Goal: Task Accomplishment & Management: Use online tool/utility

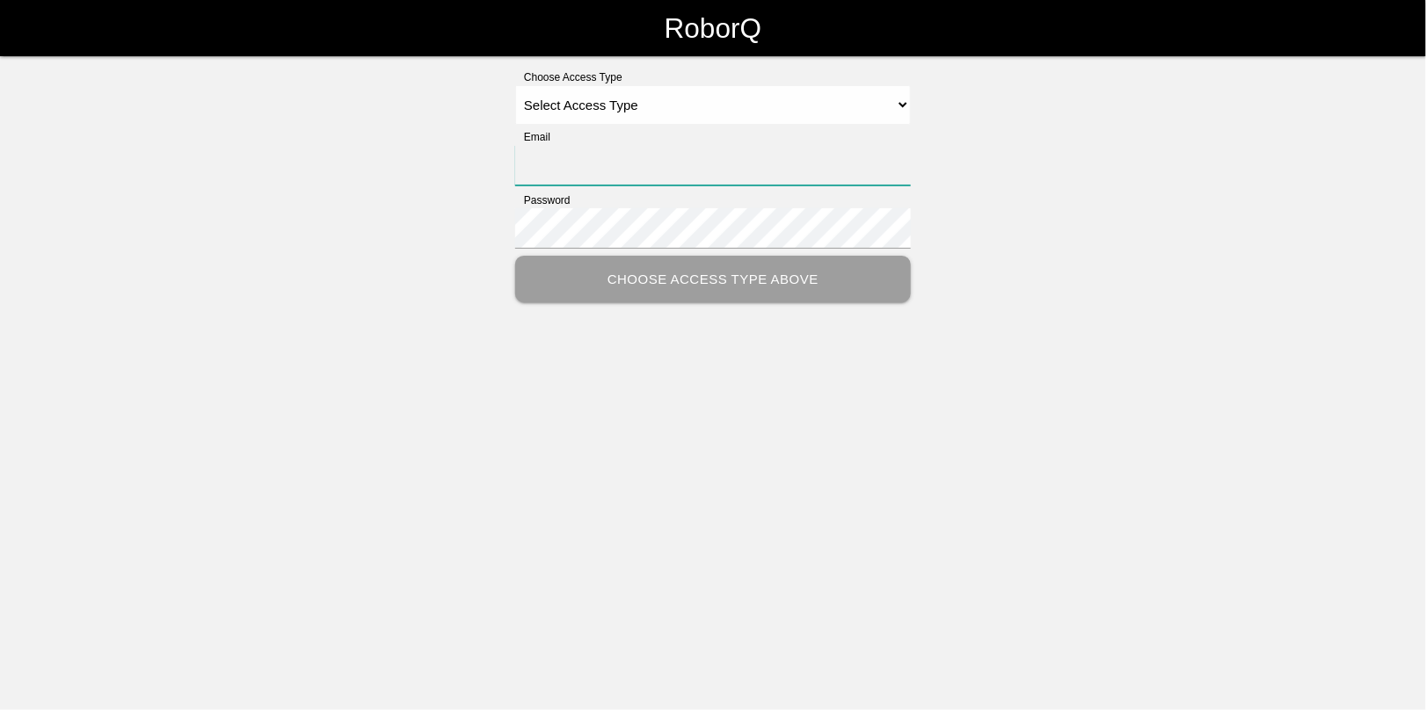
type input "[EMAIL_ADDRESS][DOMAIN_NAME]"
click at [573, 106] on select "Select Access Type Admin Customer Supervisor Worker" at bounding box center [713, 105] width 396 height 40
select select "Admin"
click at [515, 85] on select "Select Access Type Admin Customer Supervisor Worker" at bounding box center [713, 105] width 396 height 40
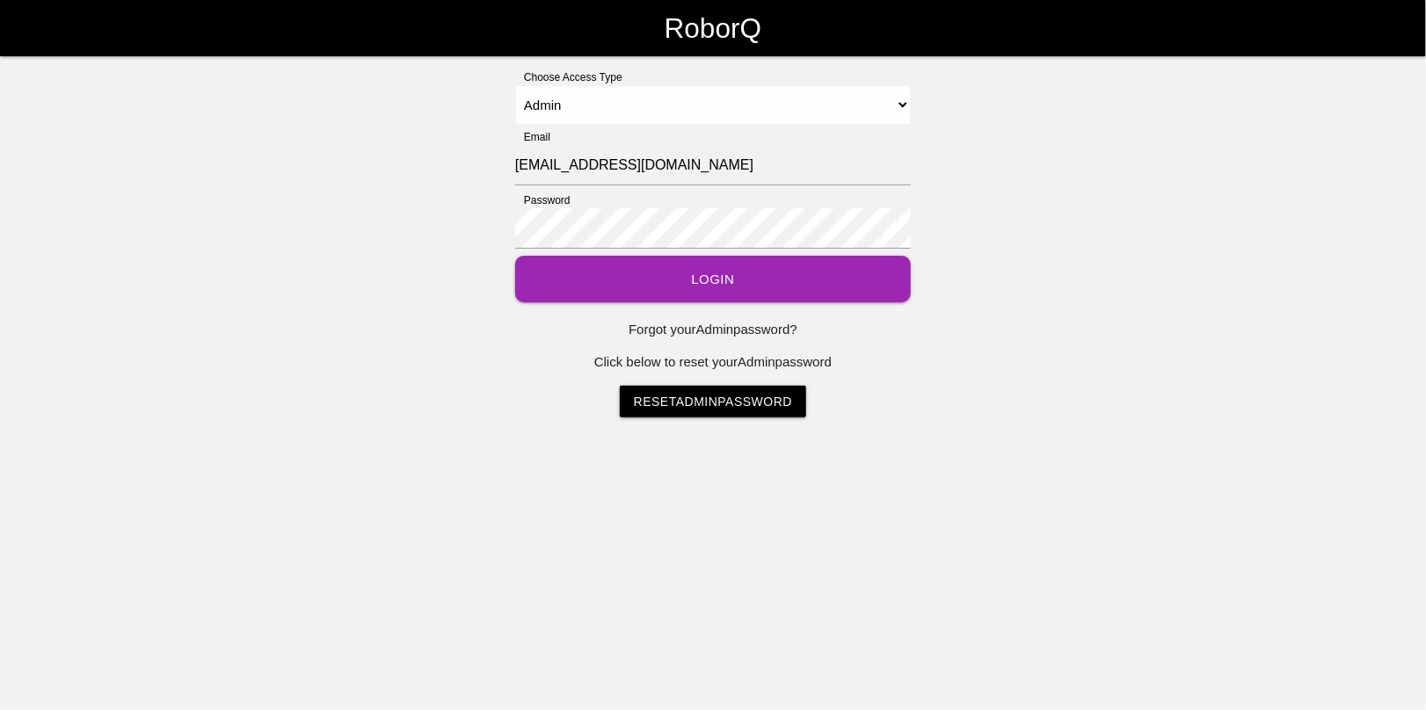
click at [686, 274] on button "Login" at bounding box center [713, 279] width 396 height 47
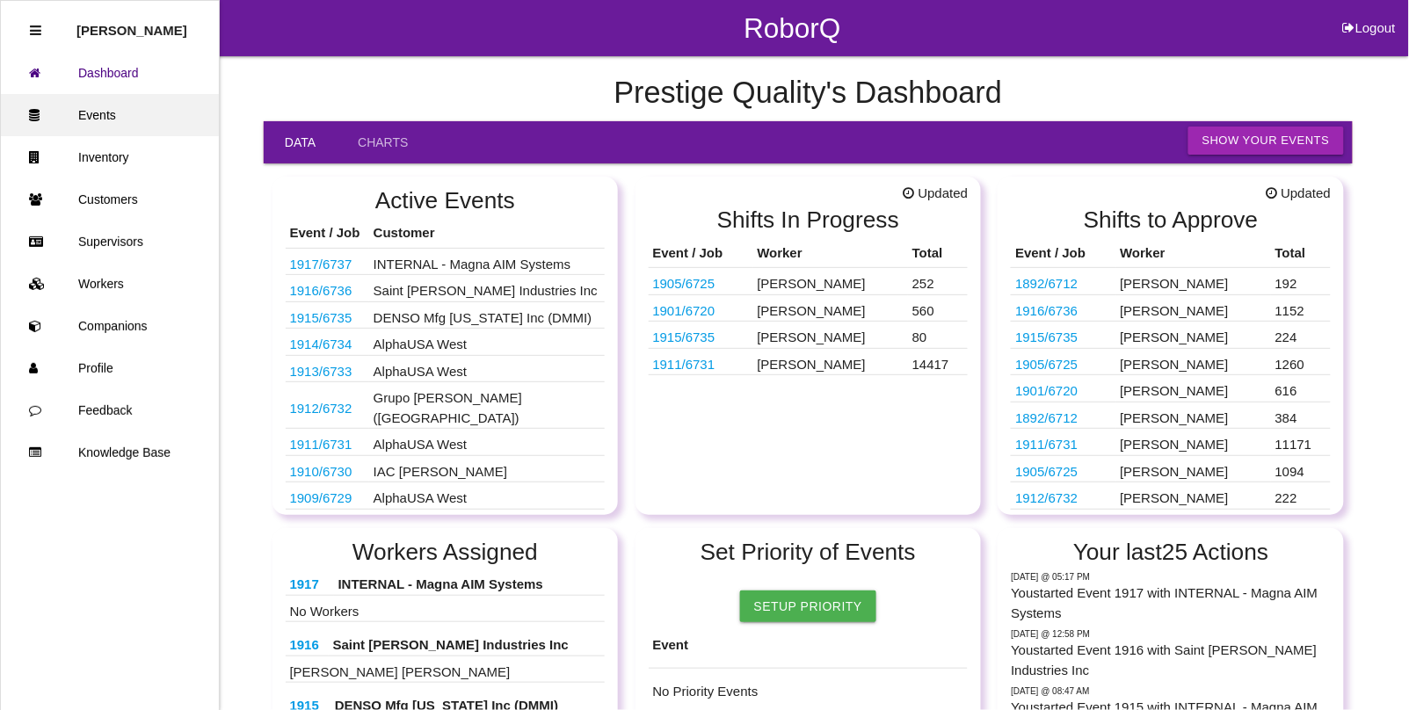
click at [103, 117] on link "Events" at bounding box center [110, 115] width 218 height 42
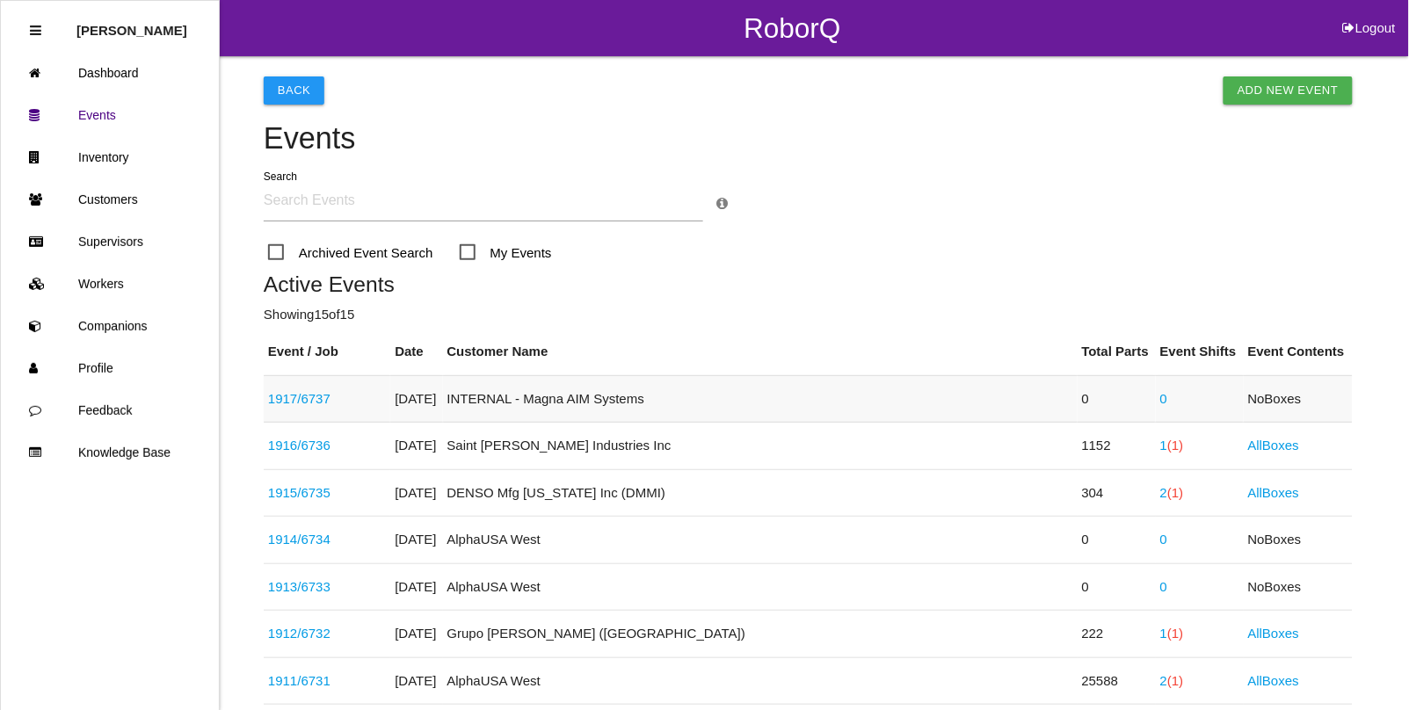
click at [318, 398] on link "1917 / 6737" at bounding box center [299, 398] width 62 height 15
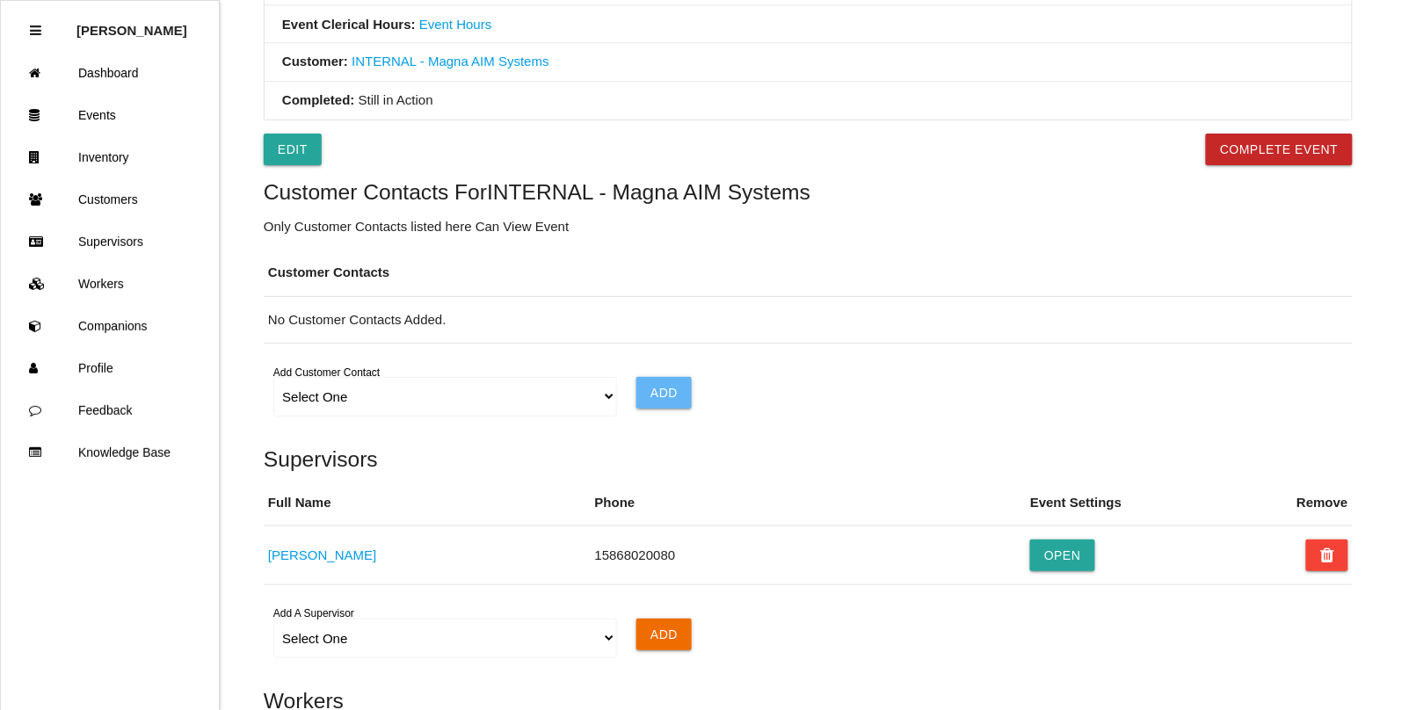
scroll to position [1229, 0]
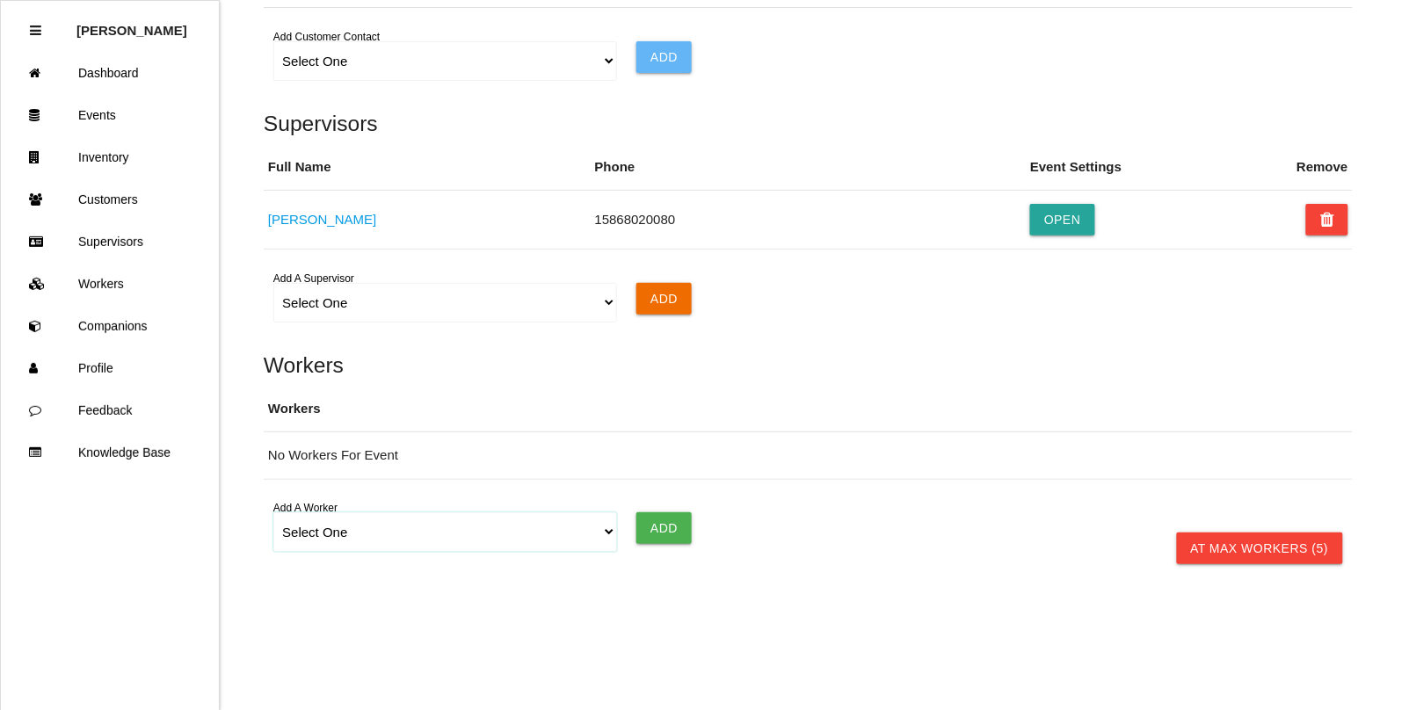
click at [350, 534] on select "Select One [PERSON_NAME] [PERSON_NAME] [PERSON_NAME] [PERSON_NAME] [PERSON_NAME…" at bounding box center [444, 532] width 343 height 40
click at [349, 532] on select "Select One [PERSON_NAME] [PERSON_NAME] [PERSON_NAME] [PERSON_NAME] [PERSON_NAME…" at bounding box center [444, 532] width 343 height 40
select select "62ea945e85cc6f0019694609"
click at [273, 512] on select "Select One [PERSON_NAME] [PERSON_NAME] [PERSON_NAME] [PERSON_NAME] [PERSON_NAME…" at bounding box center [444, 532] width 343 height 40
click at [655, 528] on input "Add" at bounding box center [663, 528] width 55 height 32
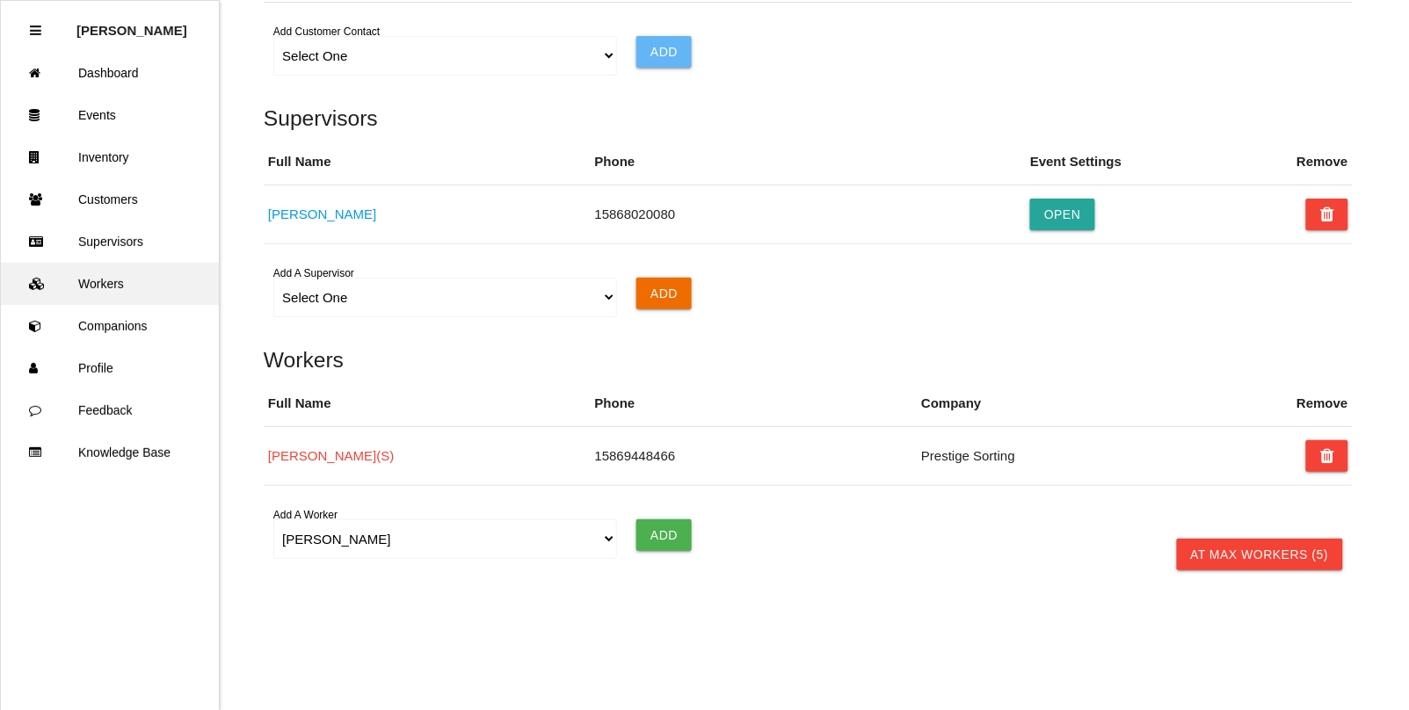
click at [98, 281] on link "Workers" at bounding box center [110, 284] width 218 height 42
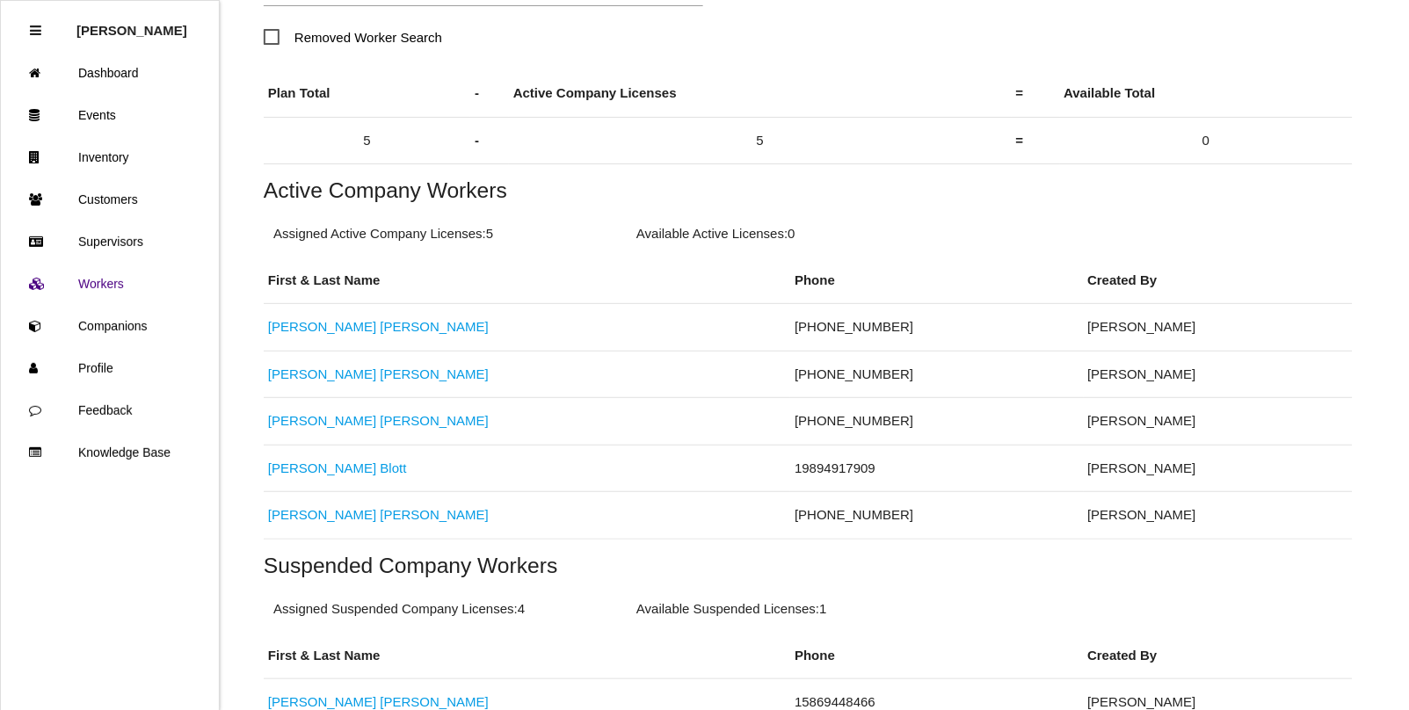
scroll to position [330, 0]
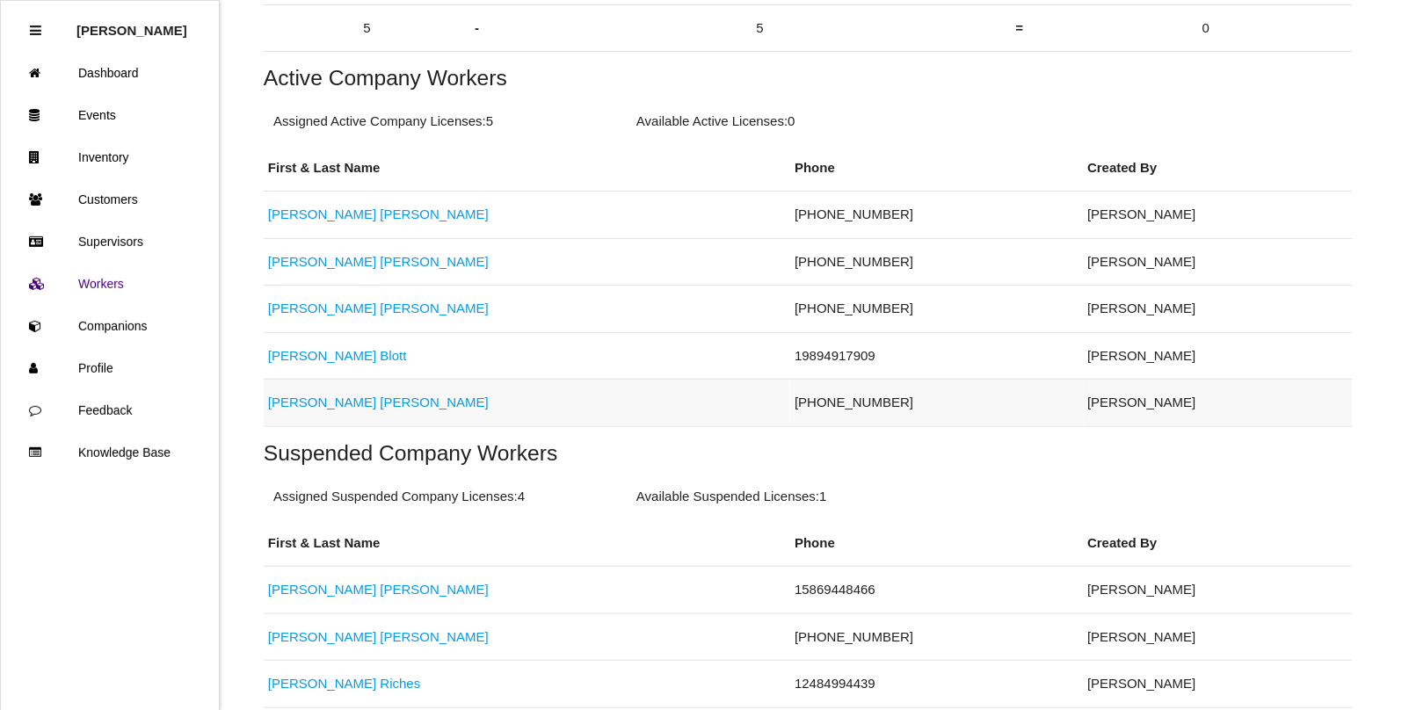
click at [295, 405] on link "[PERSON_NAME]" at bounding box center [378, 402] width 221 height 15
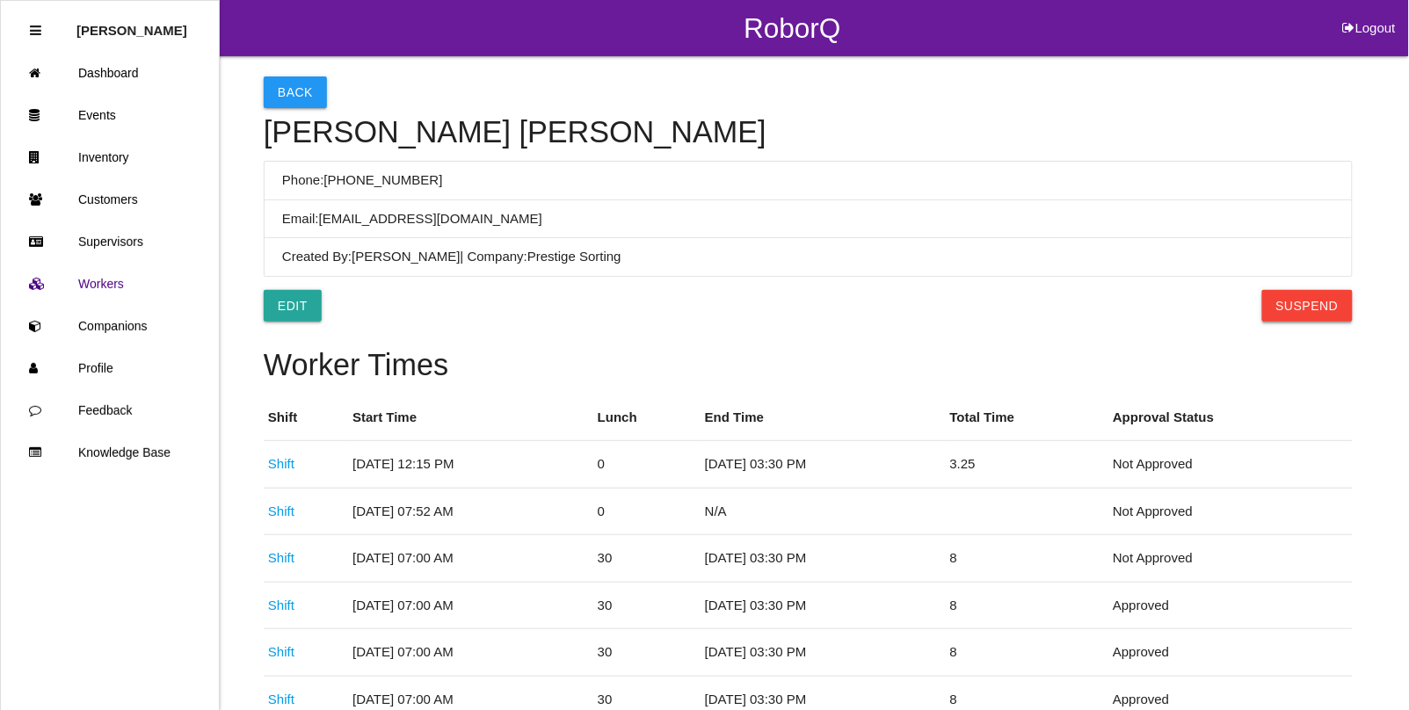
click at [1308, 310] on button "Suspend" at bounding box center [1307, 306] width 91 height 32
click at [288, 93] on button "Back" at bounding box center [295, 92] width 63 height 32
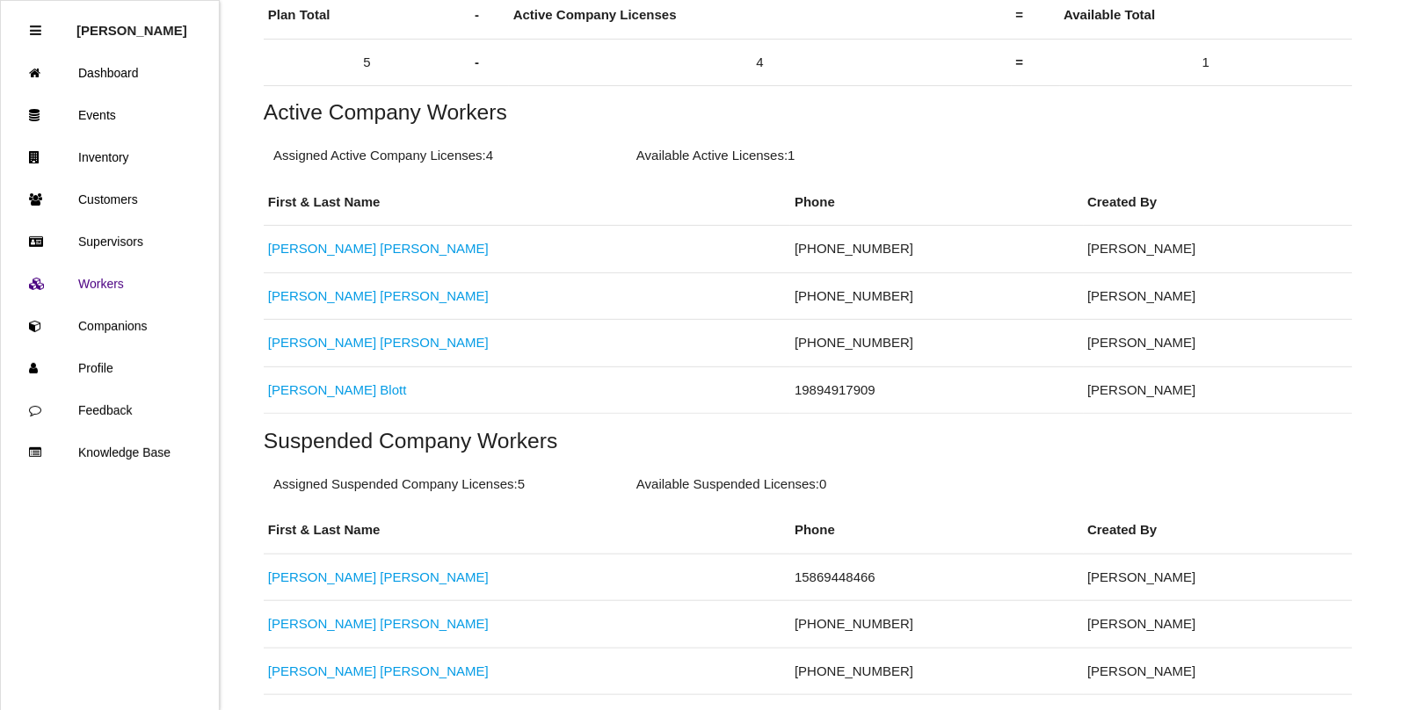
scroll to position [464, 0]
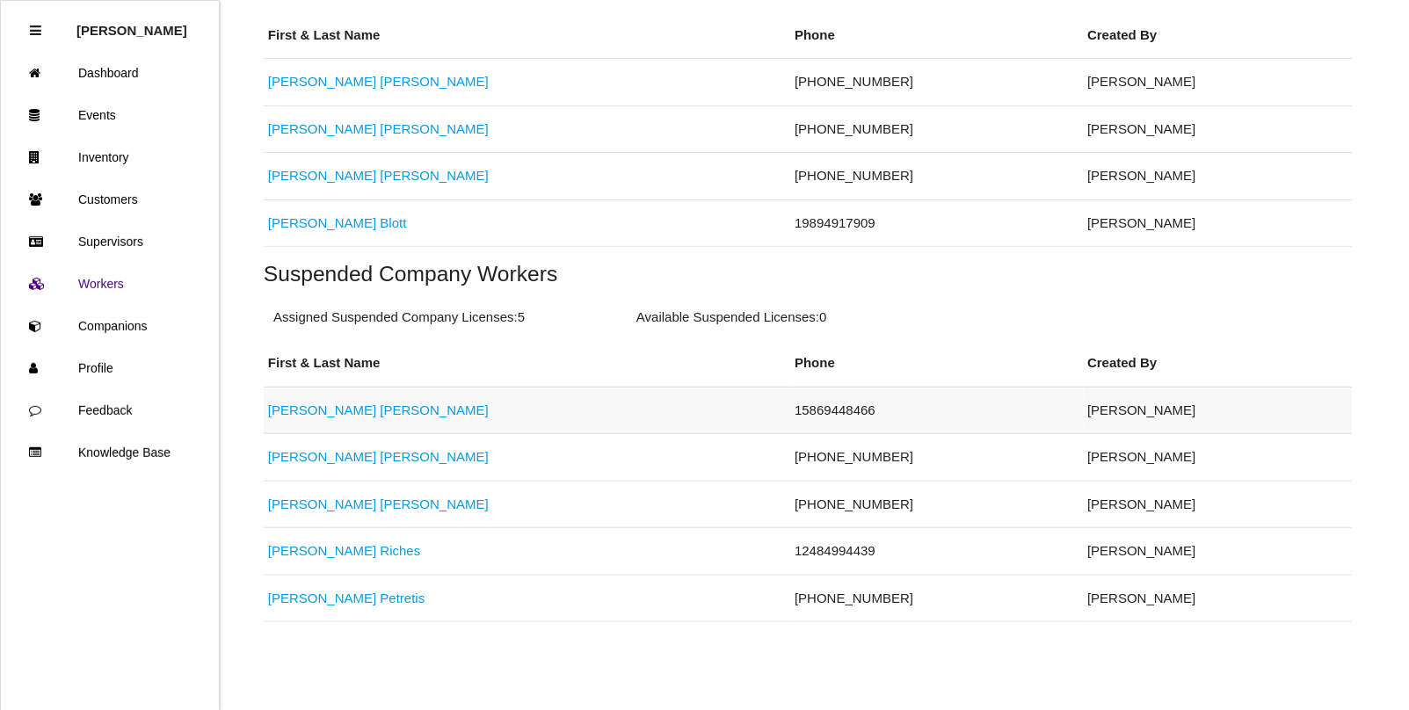
click at [296, 411] on link "[PERSON_NAME]" at bounding box center [378, 410] width 221 height 15
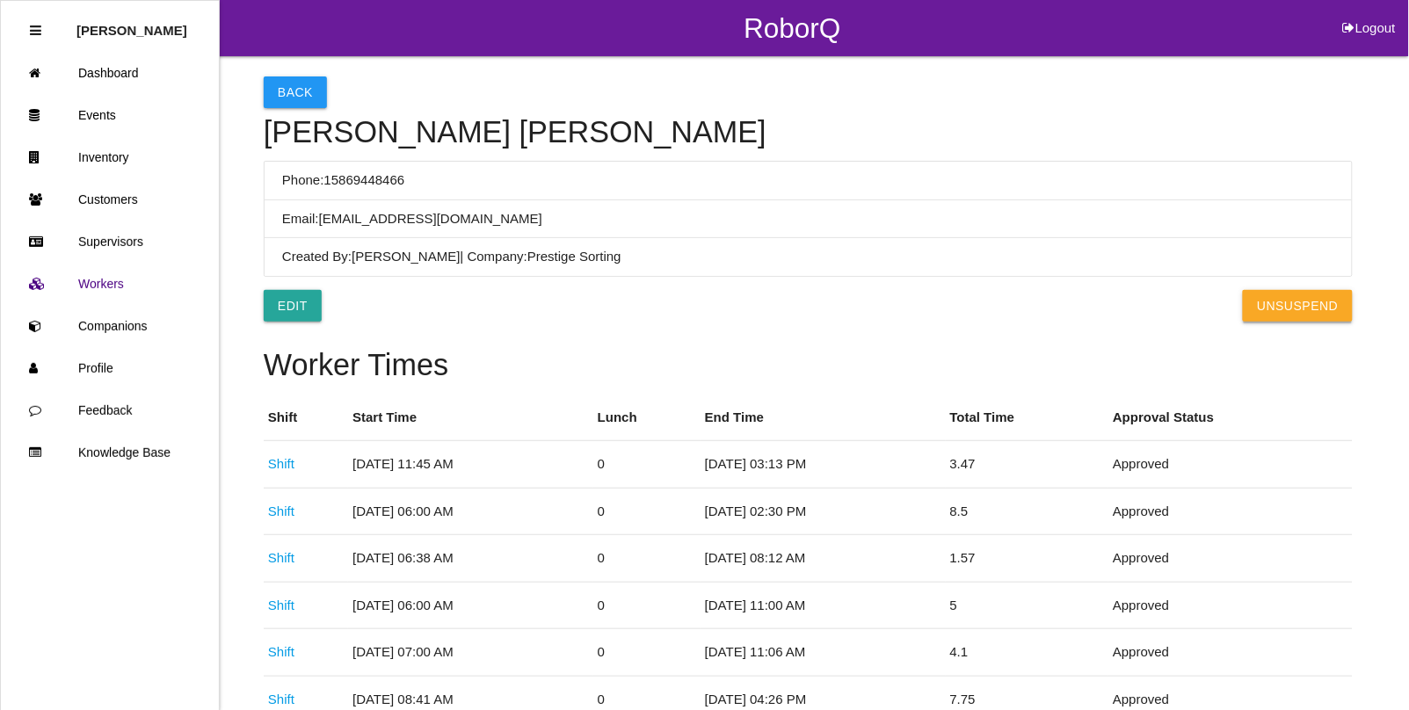
click at [1294, 295] on button "UnSuspend" at bounding box center [1297, 306] width 109 height 32
click at [84, 111] on link "Events" at bounding box center [110, 115] width 218 height 42
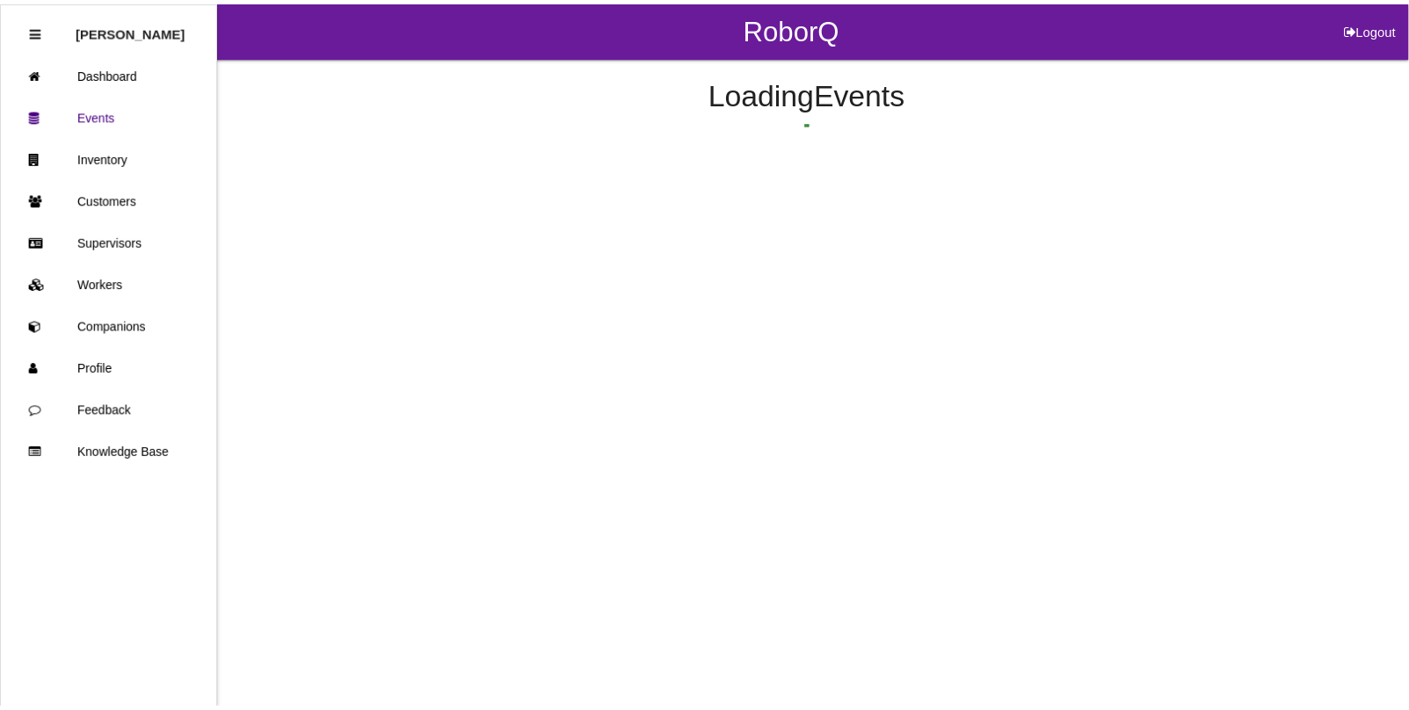
scroll to position [44, 0]
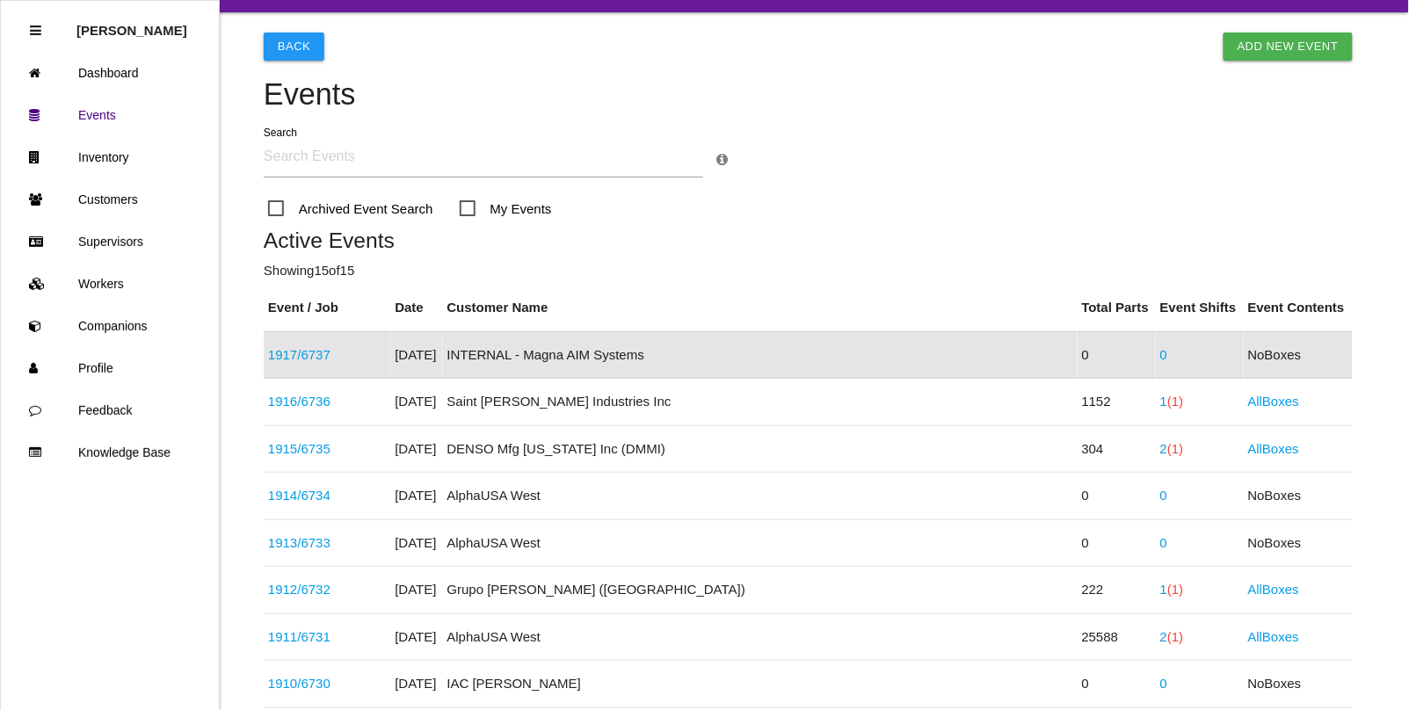
click at [305, 356] on link "1917 / 6737" at bounding box center [299, 354] width 62 height 15
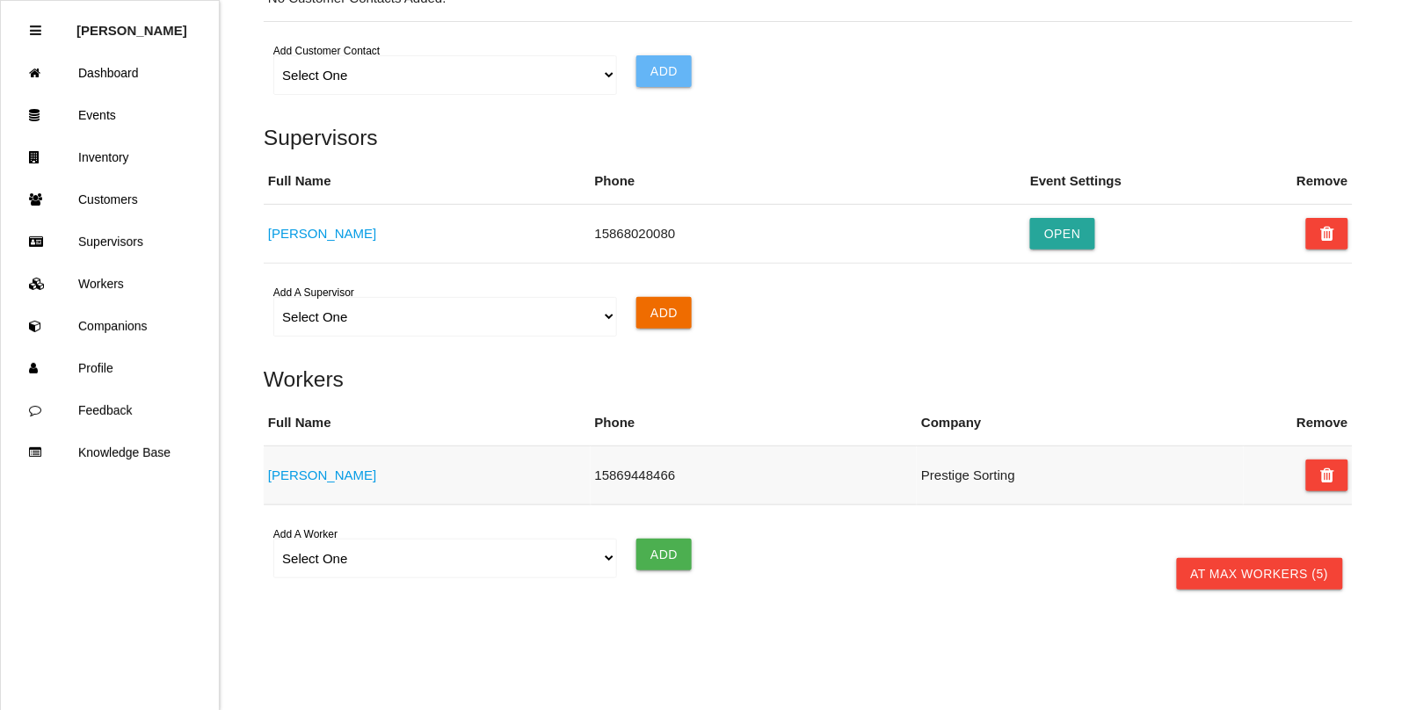
scroll to position [1240, 0]
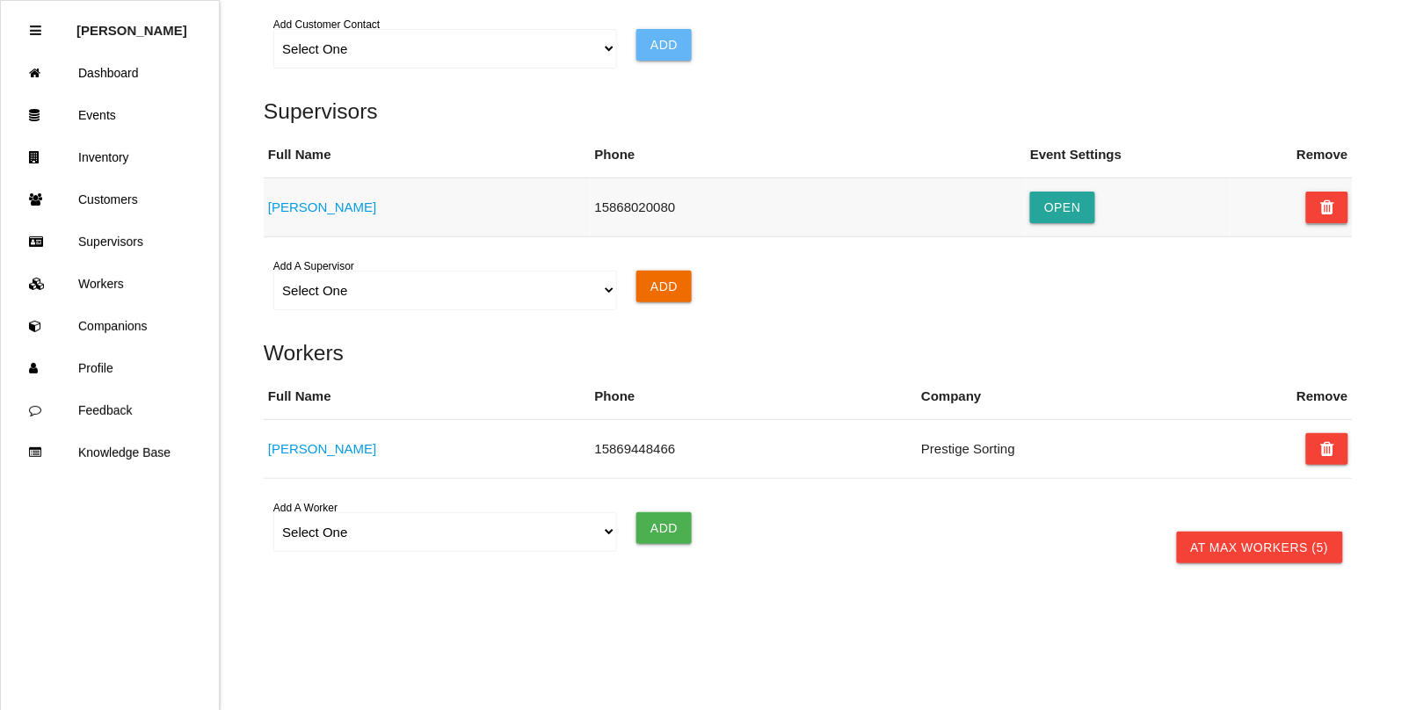
click at [1325, 207] on icon at bounding box center [1327, 208] width 14 height 32
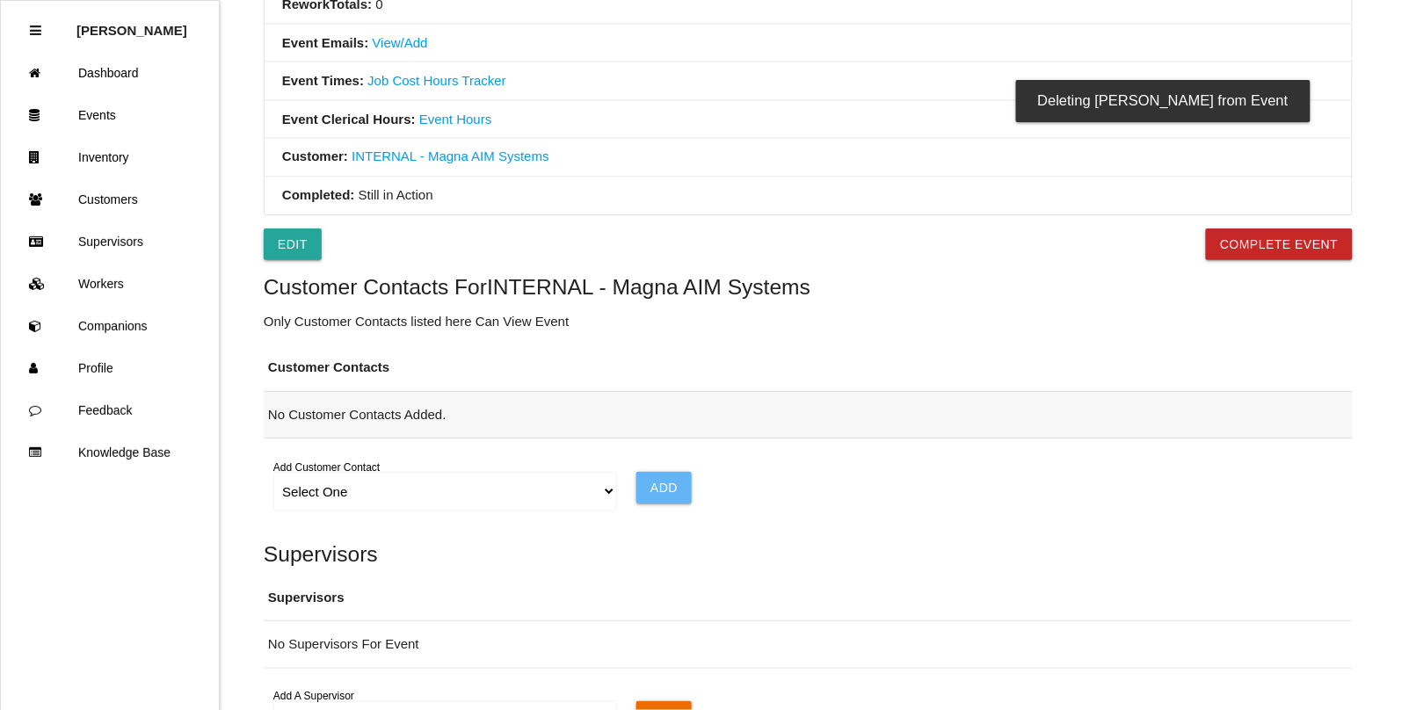
scroll to position [789, 0]
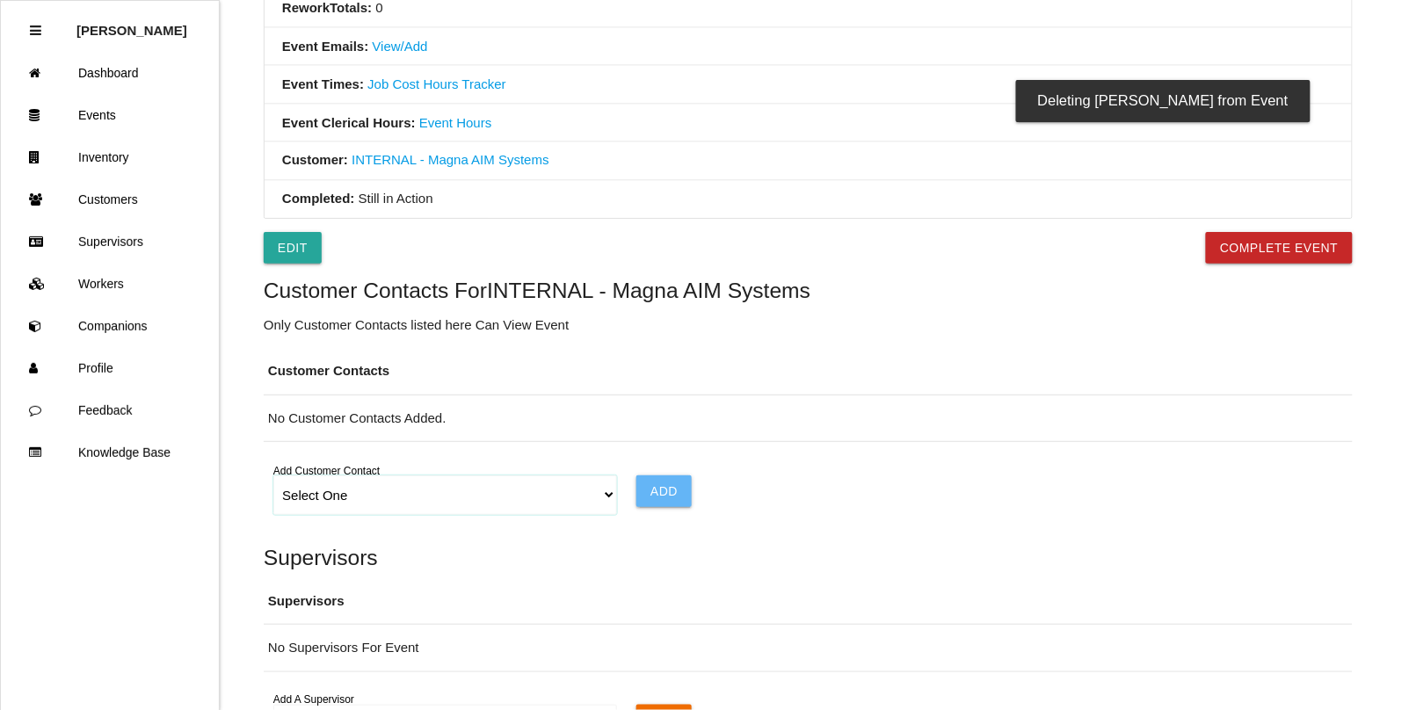
click at [599, 499] on select "Select One Choose All [PERSON_NAME] [PERSON_NAME] [PERSON_NAME] [PERSON_NAME] […" at bounding box center [444, 496] width 343 height 40
click at [273, 479] on select "Select One Choose All [PERSON_NAME] [PERSON_NAME] [PERSON_NAME] [PERSON_NAME] […" at bounding box center [444, 496] width 343 height 40
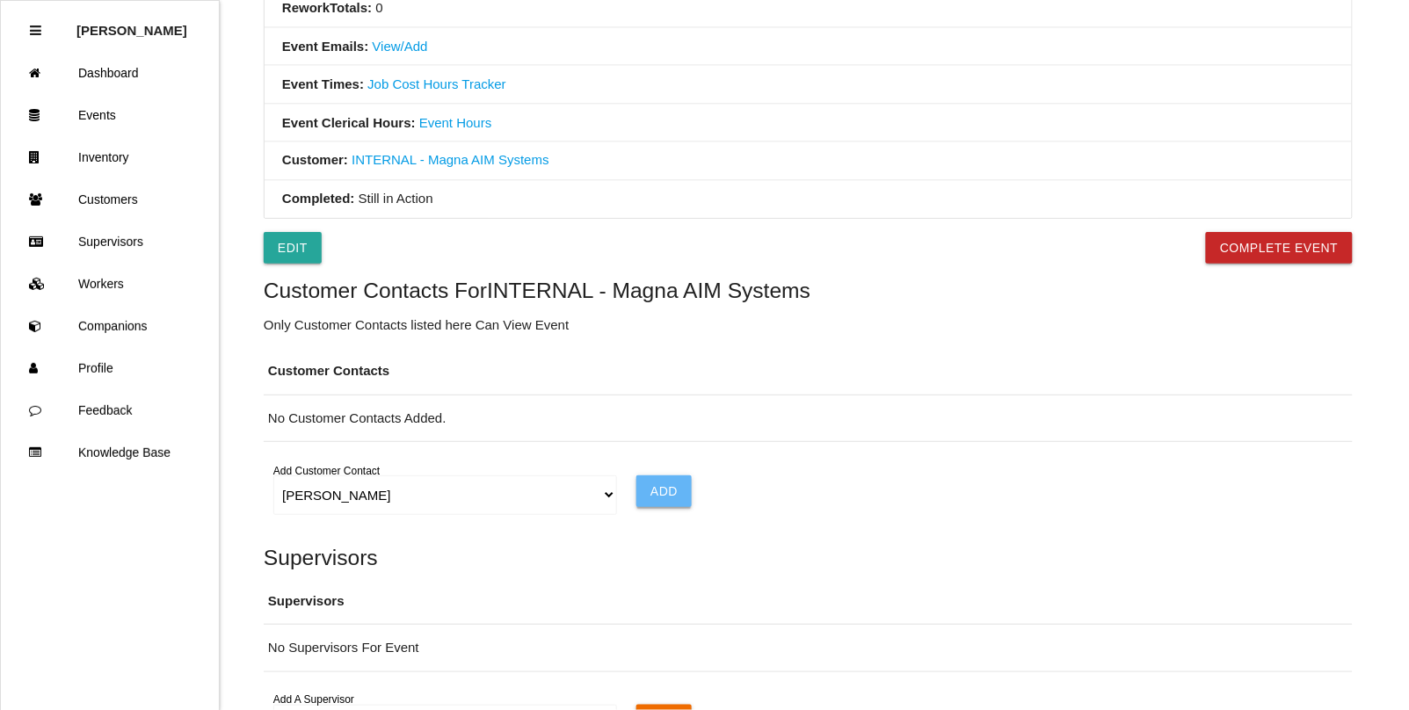
click at [649, 489] on input "Add" at bounding box center [663, 492] width 55 height 32
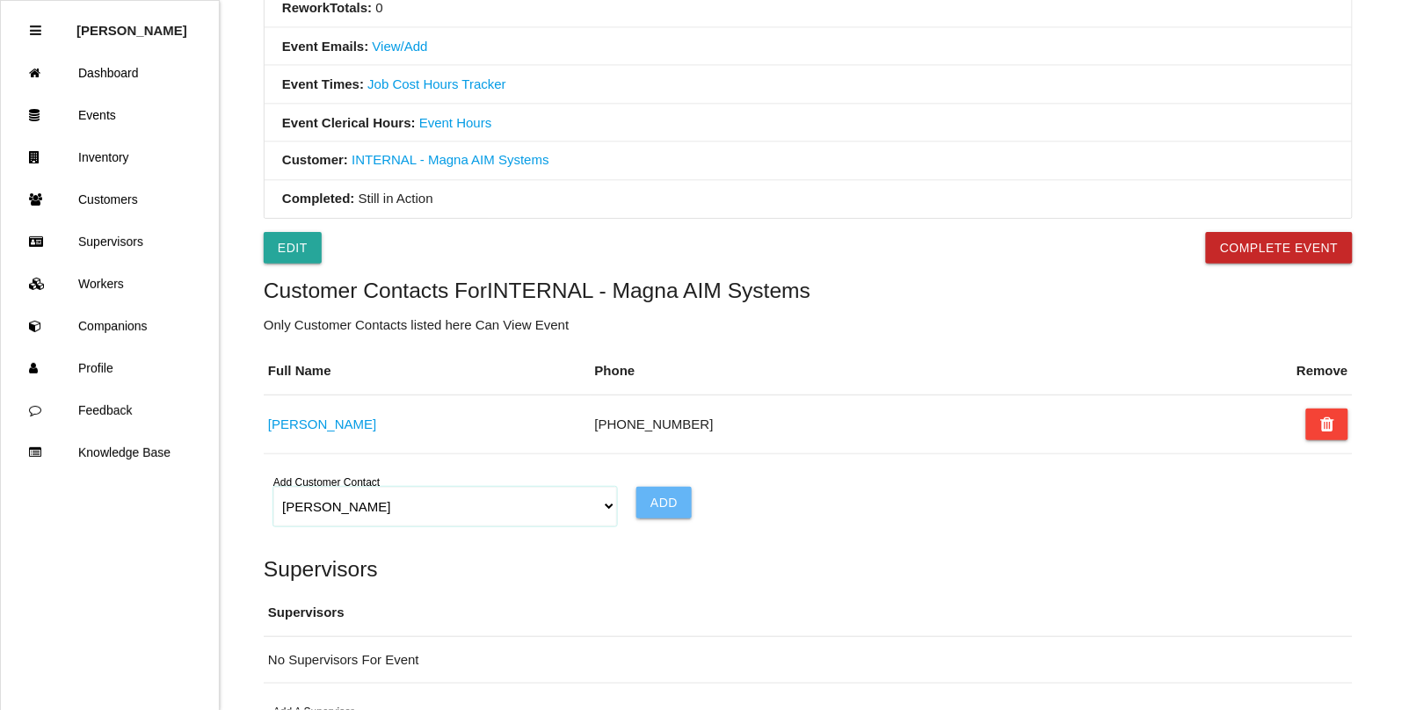
click at [599, 512] on select "Select One Choose All [PERSON_NAME] [PERSON_NAME] [PERSON_NAME] [PERSON_NAME] […" at bounding box center [444, 507] width 343 height 40
click at [273, 491] on select "Select One Choose All [PERSON_NAME] [PERSON_NAME] [PERSON_NAME] [PERSON_NAME] […" at bounding box center [444, 507] width 343 height 40
click at [656, 506] on input "Add" at bounding box center [663, 503] width 55 height 32
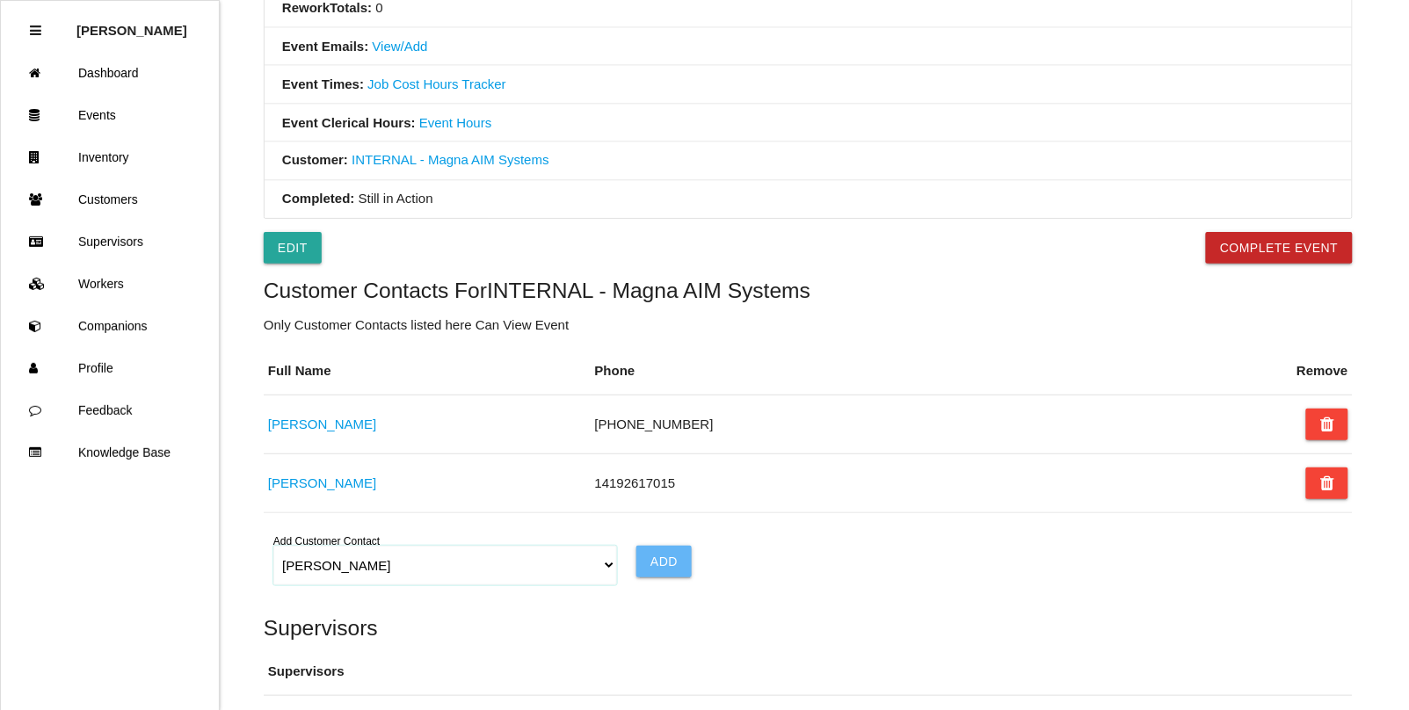
click at [606, 573] on select "Select One Choose All [PERSON_NAME] [PERSON_NAME] [PERSON_NAME] [PERSON_NAME] […" at bounding box center [444, 566] width 343 height 40
click at [273, 550] on select "Select One Choose All [PERSON_NAME] [PERSON_NAME] [PERSON_NAME] [PERSON_NAME] […" at bounding box center [444, 566] width 343 height 40
click at [660, 577] on input "Add" at bounding box center [663, 562] width 55 height 32
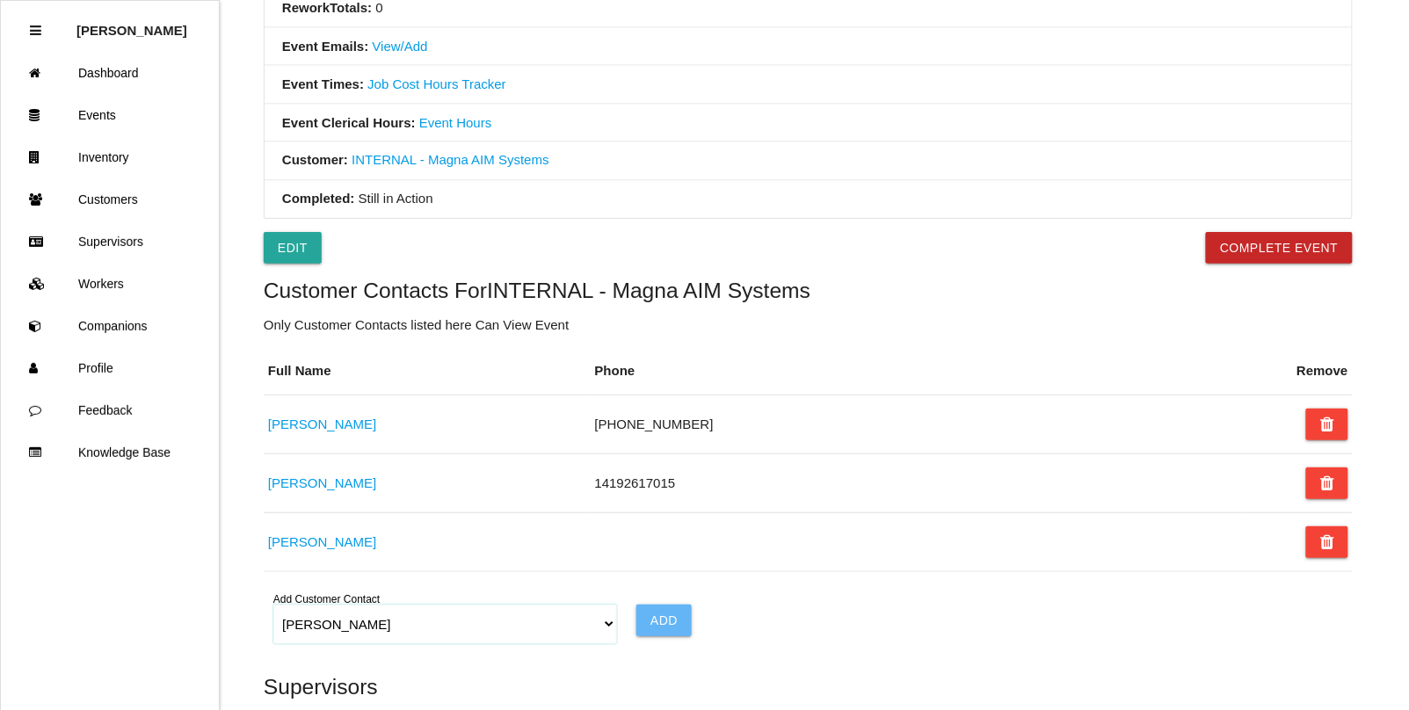
click at [606, 625] on select "Select One Choose All [PERSON_NAME] [PERSON_NAME] [PERSON_NAME] [PERSON_NAME] […" at bounding box center [444, 625] width 343 height 40
select select "62c5dff35ec1e4001272e27f"
click at [273, 609] on select "Select One Choose All [PERSON_NAME] [PERSON_NAME] [PERSON_NAME] [PERSON_NAME] […" at bounding box center [444, 625] width 343 height 40
click at [662, 630] on input "Add" at bounding box center [663, 621] width 55 height 32
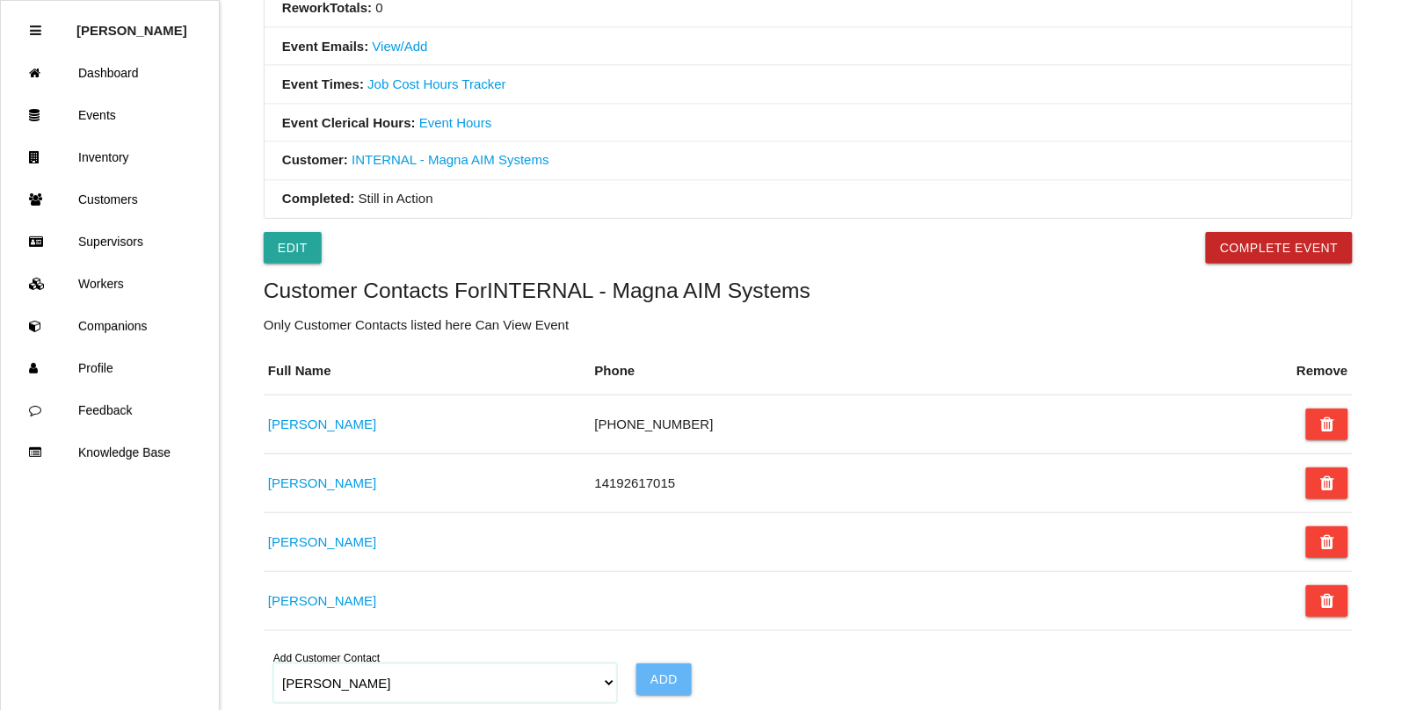
drag, startPoint x: 609, startPoint y: 684, endPoint x: 604, endPoint y: 673, distance: 11.8
click at [609, 684] on select "Select One Choose All [PERSON_NAME] [PERSON_NAME] [PERSON_NAME] [PERSON_NAME] […" at bounding box center [444, 684] width 343 height 40
click at [758, 200] on li "Completed: Still in Action" at bounding box center [808, 200] width 1087 height 38
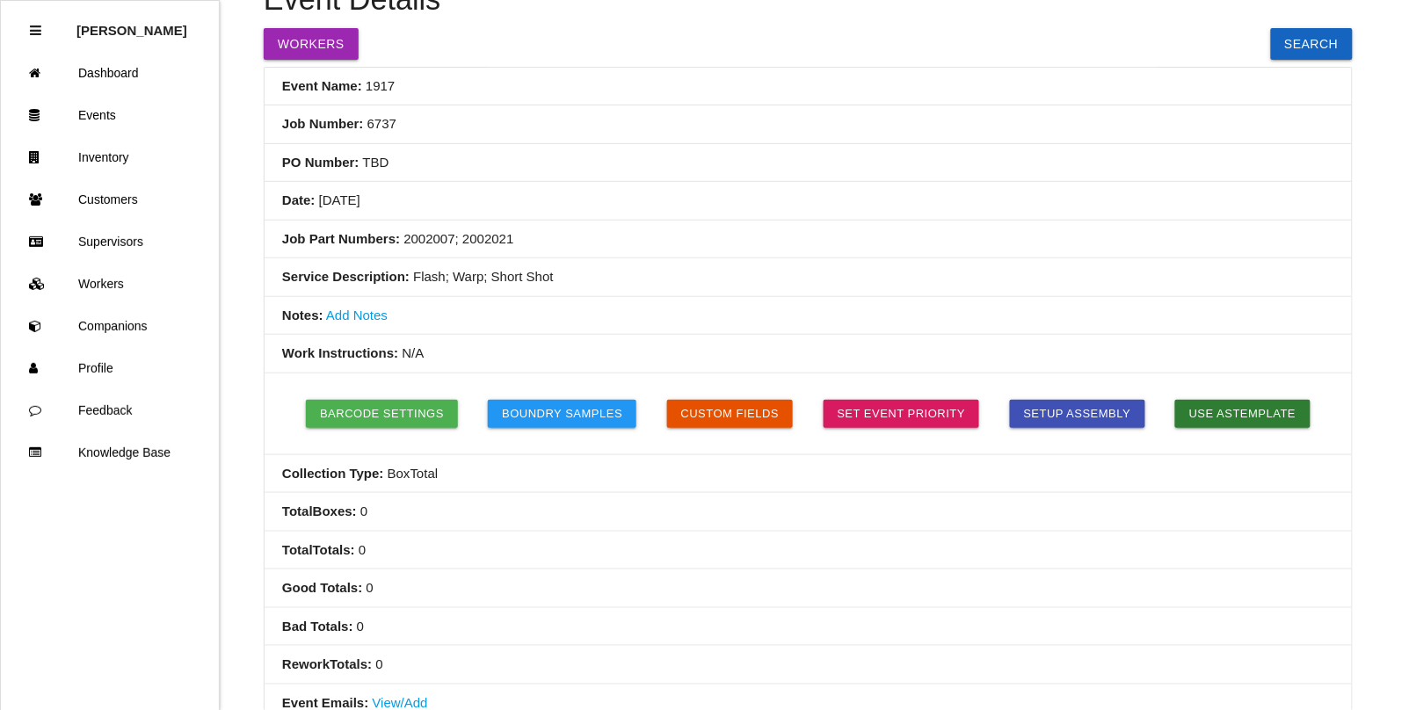
scroll to position [130, 0]
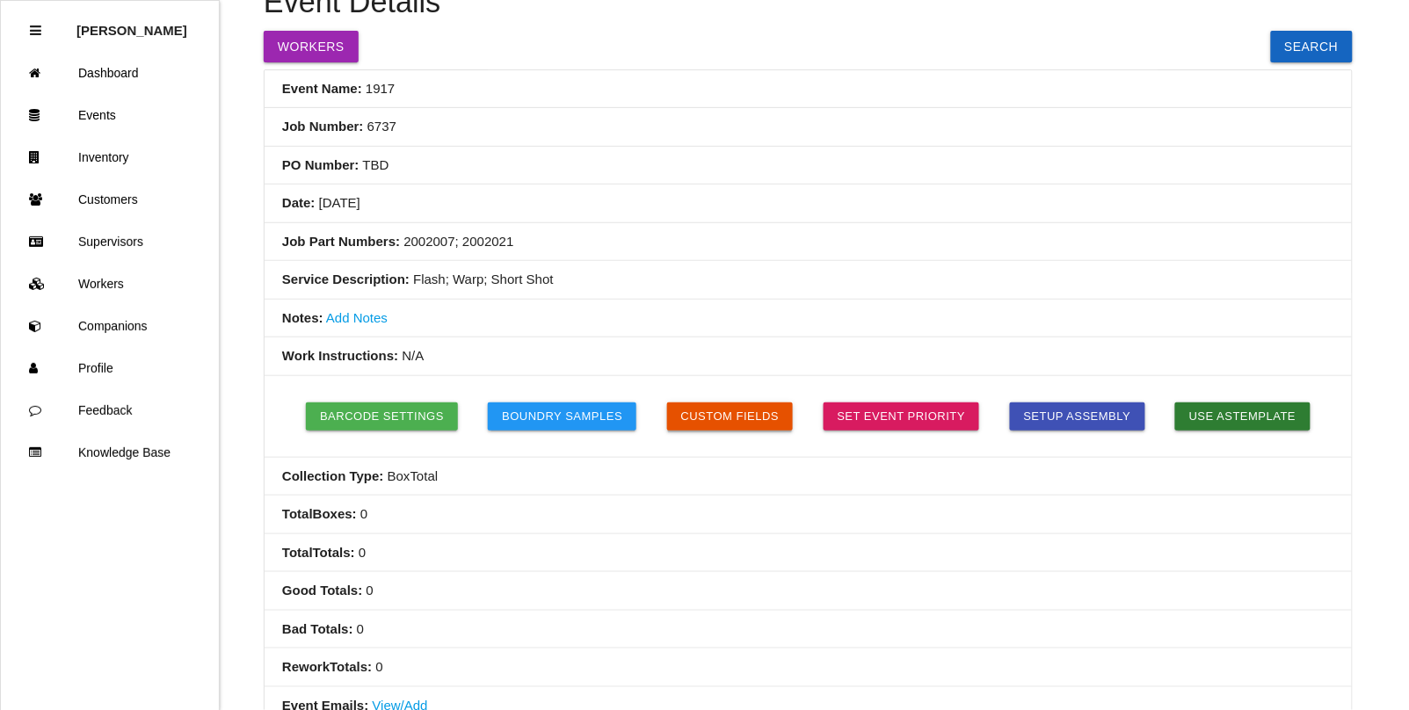
click at [735, 411] on button "Custom Fields" at bounding box center [730, 417] width 127 height 28
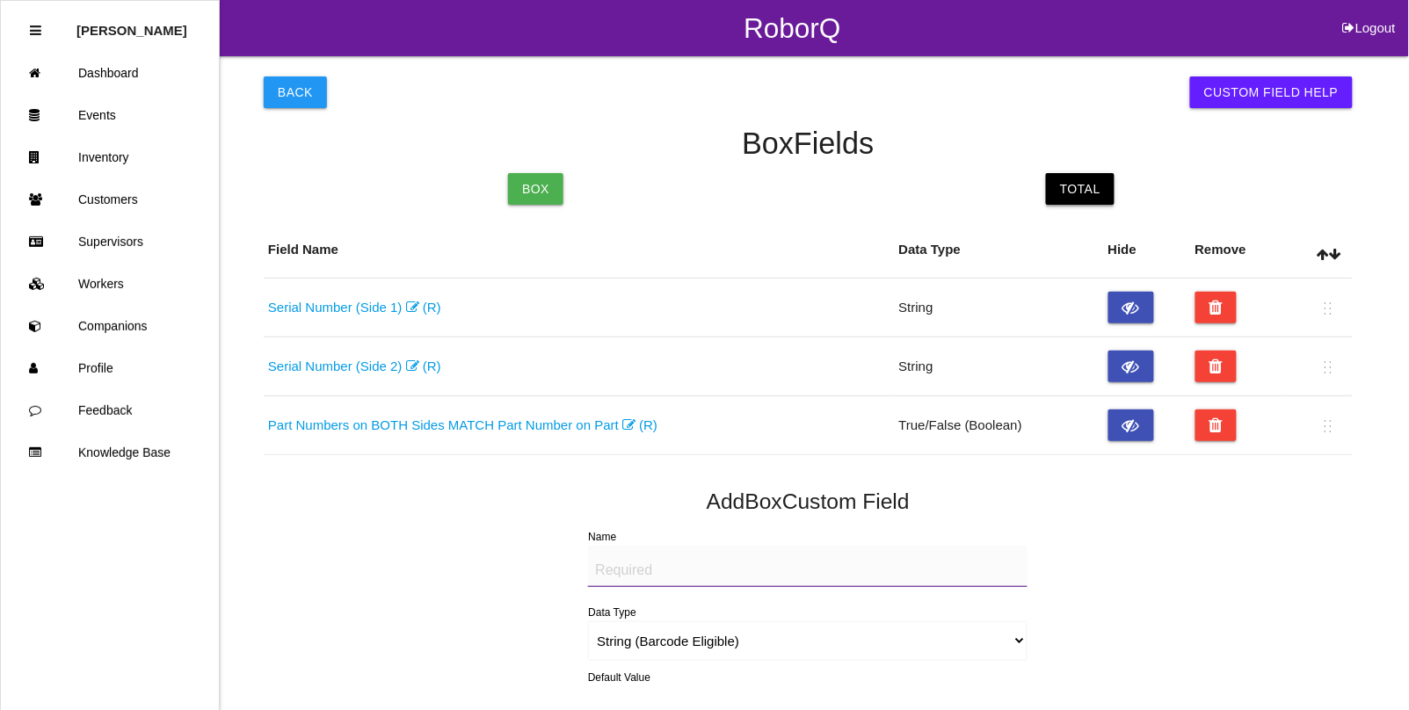
click at [1066, 193] on link "Total" at bounding box center [1080, 189] width 69 height 32
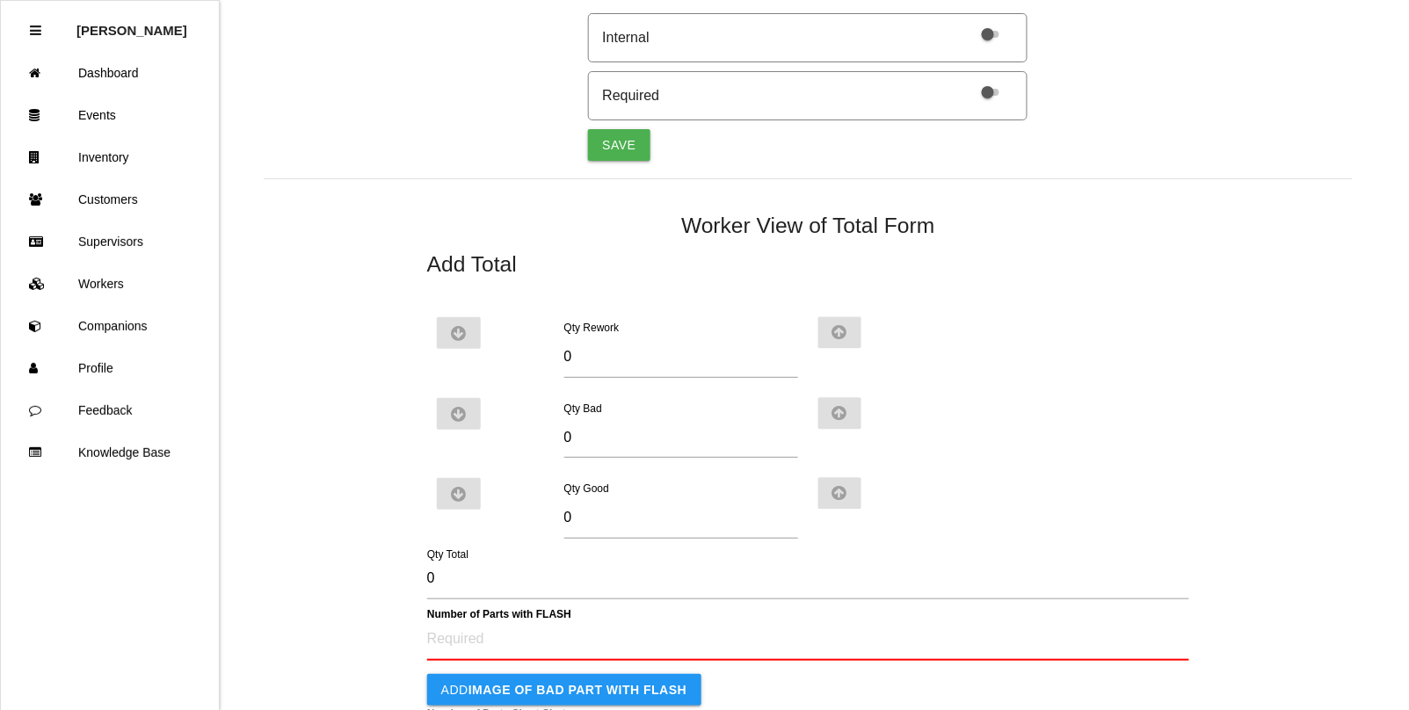
scroll to position [1099, 0]
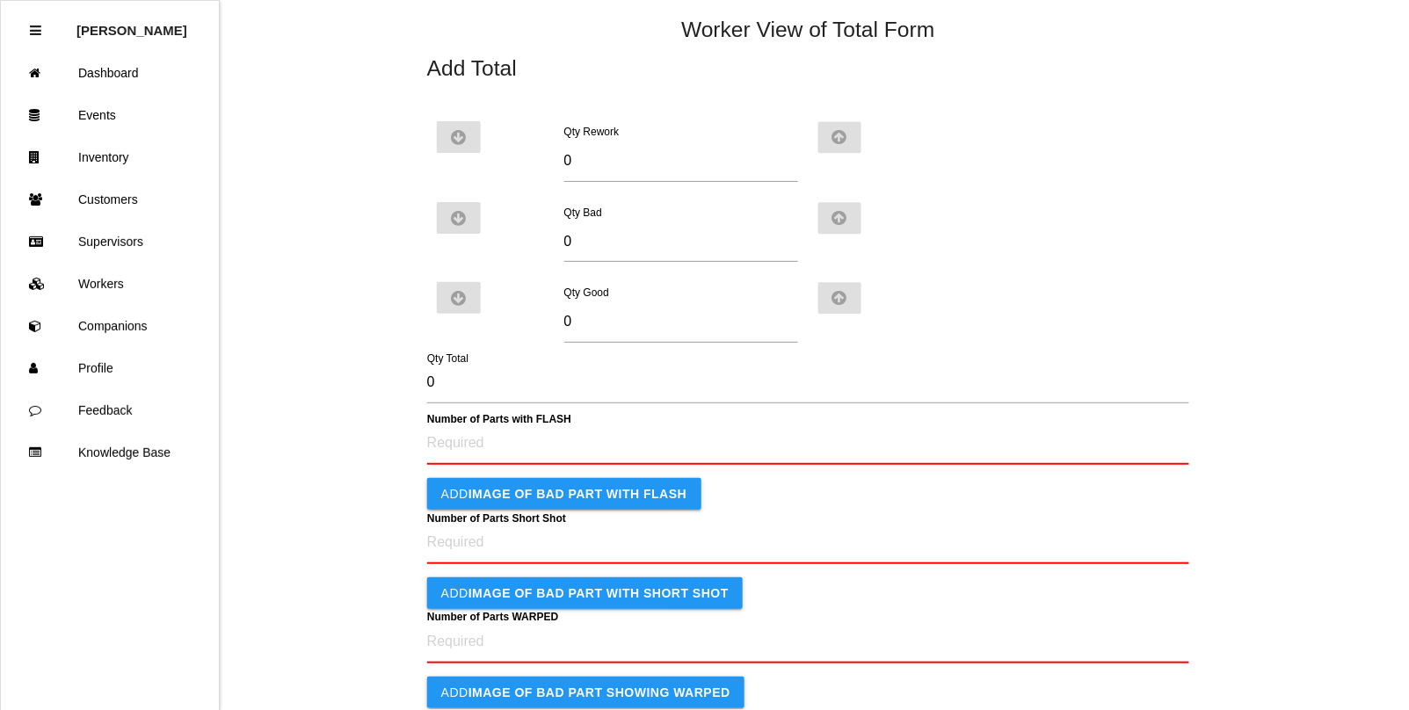
drag, startPoint x: 594, startPoint y: 242, endPoint x: 541, endPoint y: 243, distance: 53.6
click at [541, 243] on div "Qty Bad 0" at bounding box center [808, 236] width 762 height 68
click at [585, 337] on input "0" at bounding box center [681, 322] width 235 height 40
click at [561, 247] on div "Qty Bad 0" at bounding box center [681, 236] width 254 height 68
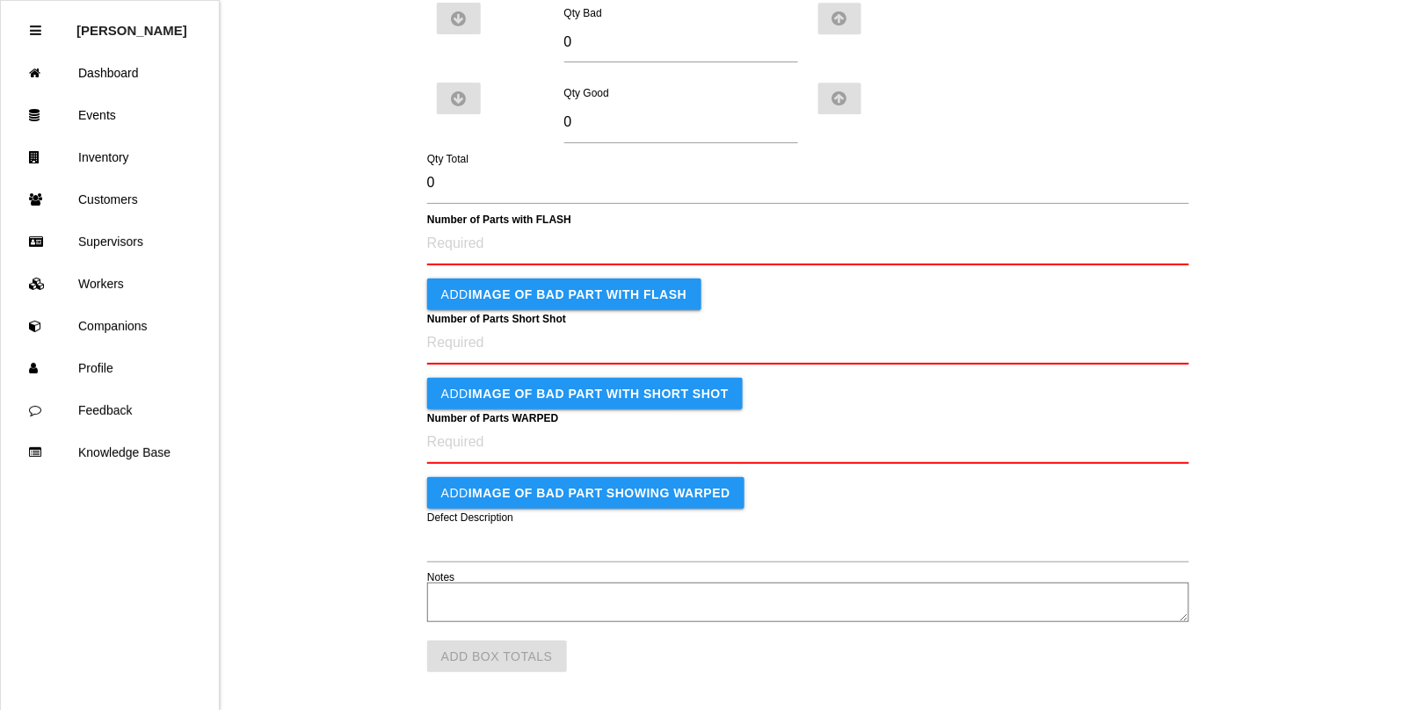
scroll to position [1302, 0]
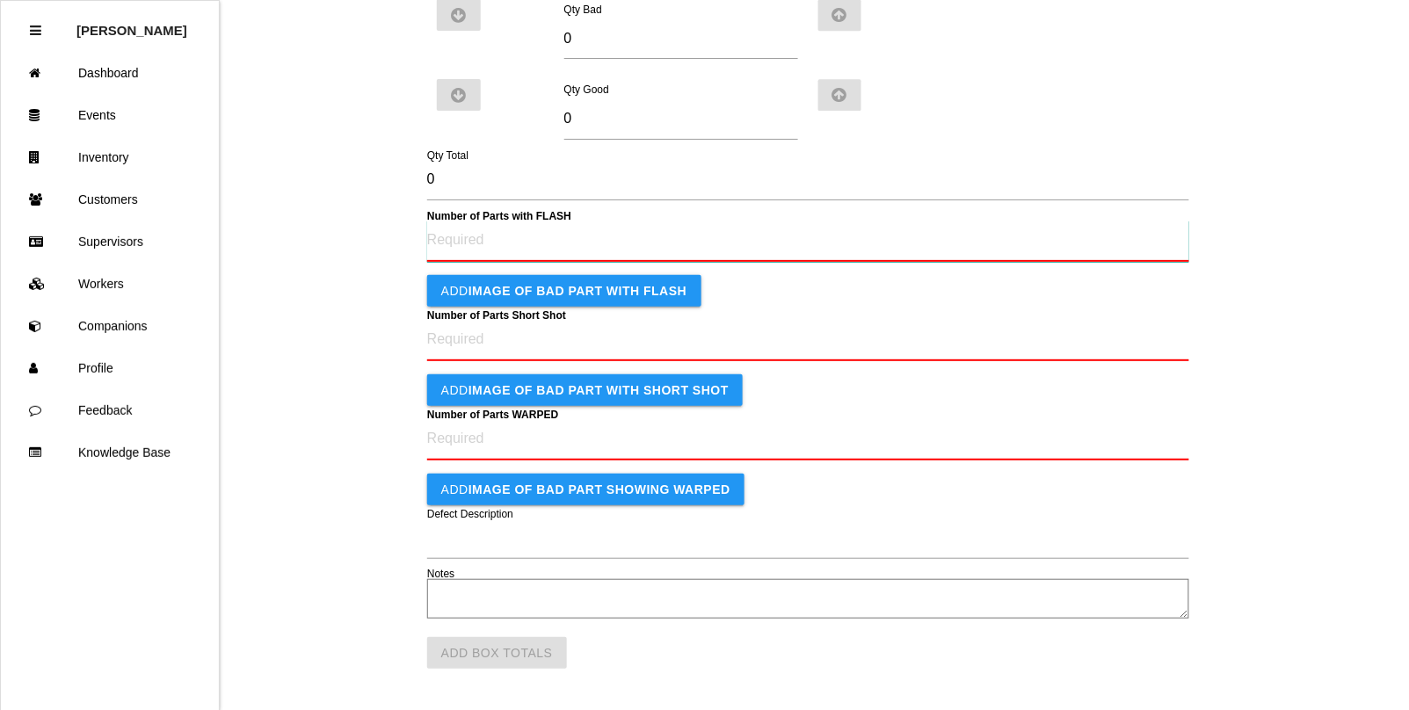
click at [464, 239] on FLASH "Number of Parts with FLASH" at bounding box center [808, 241] width 762 height 41
click at [468, 352] on Shot "Number of Parts Short Shot" at bounding box center [808, 340] width 762 height 41
click at [454, 447] on WARPED "Number of Parts WARPED" at bounding box center [808, 439] width 762 height 41
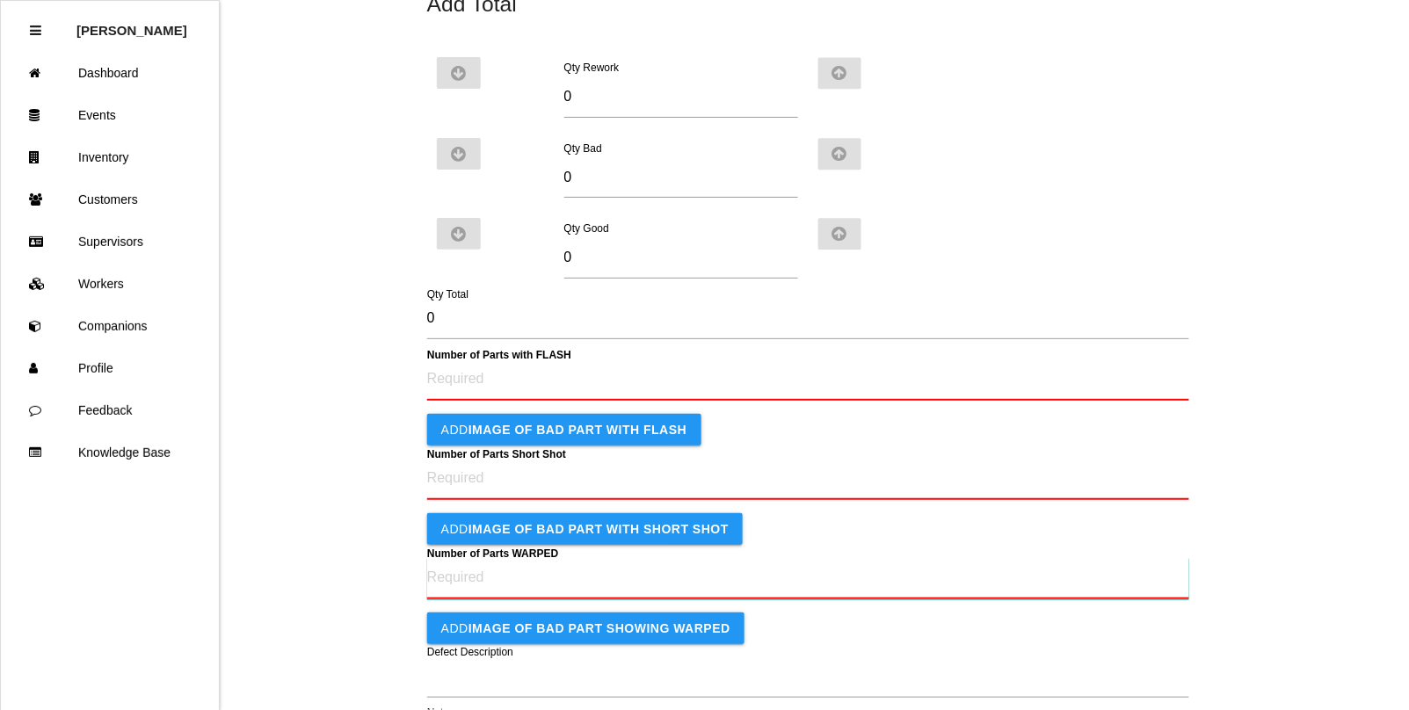
scroll to position [1157, 0]
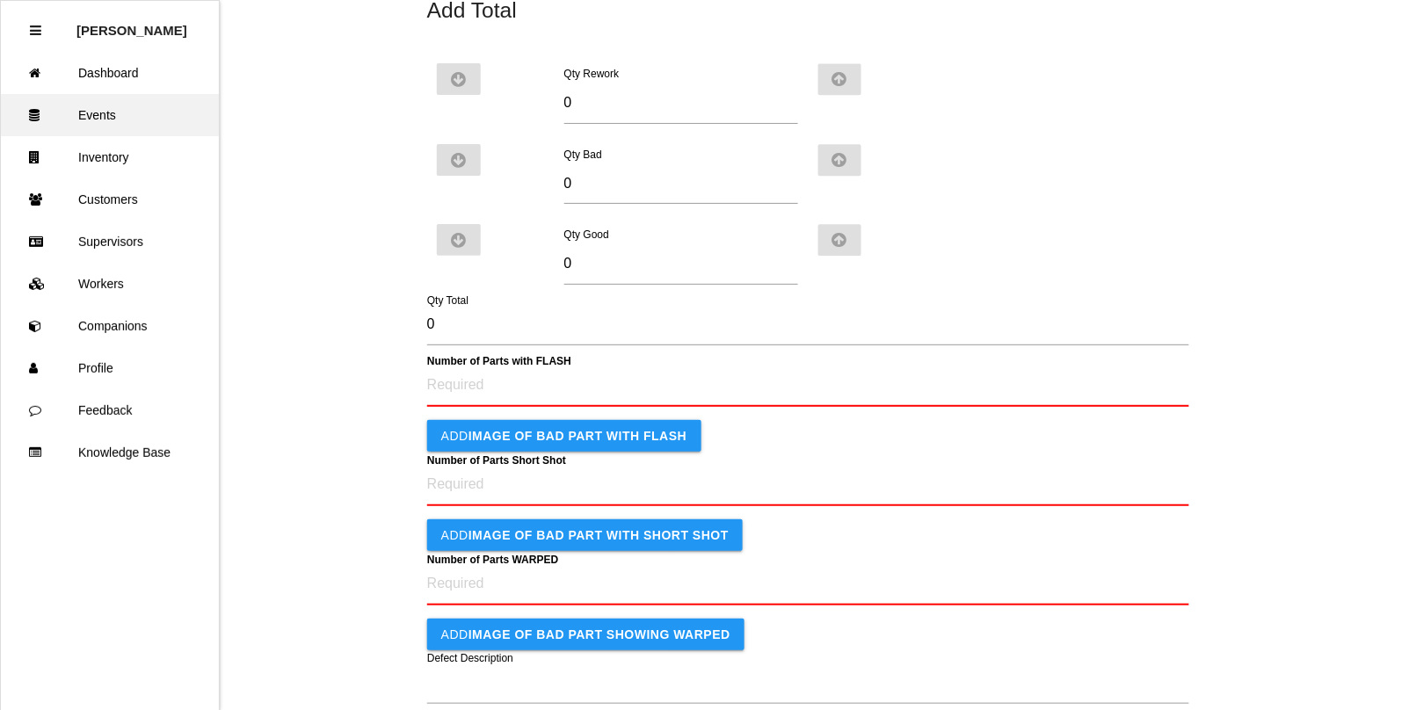
click at [107, 112] on link "Events" at bounding box center [110, 115] width 218 height 42
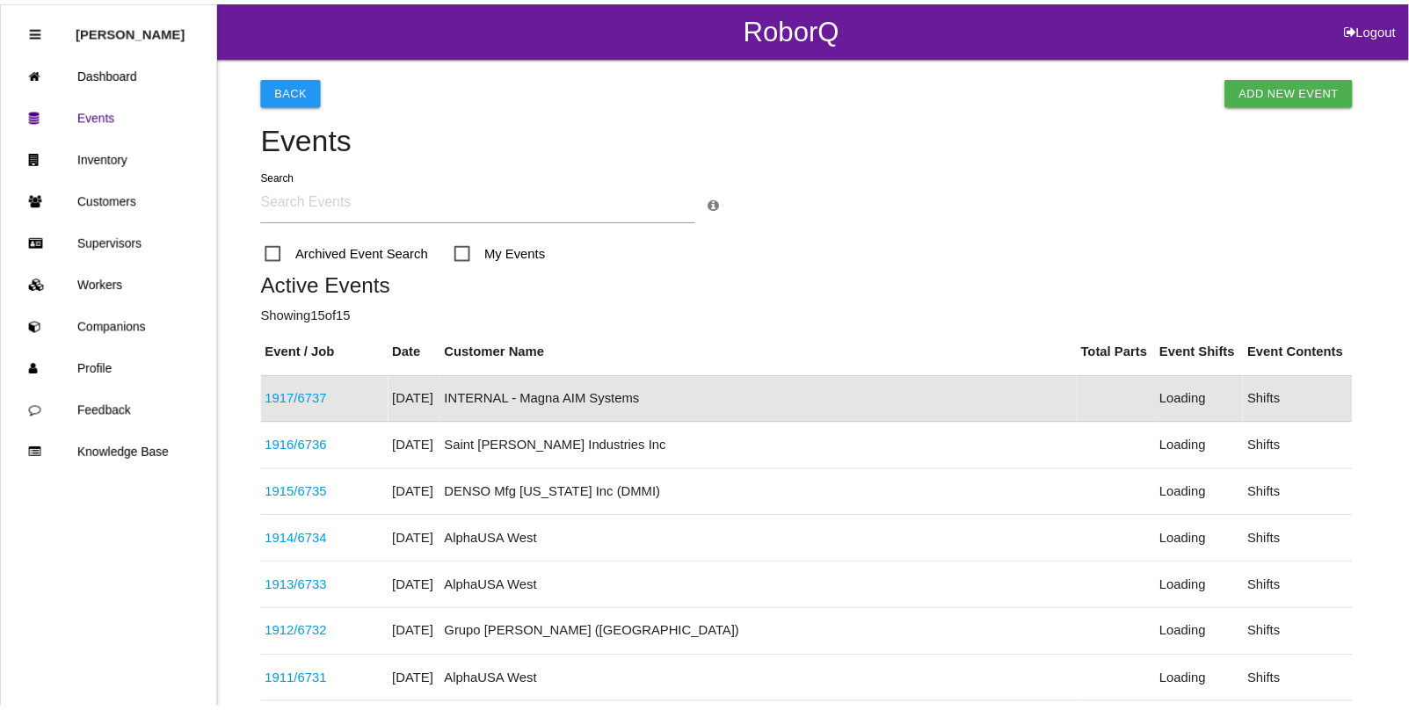
scroll to position [44, 0]
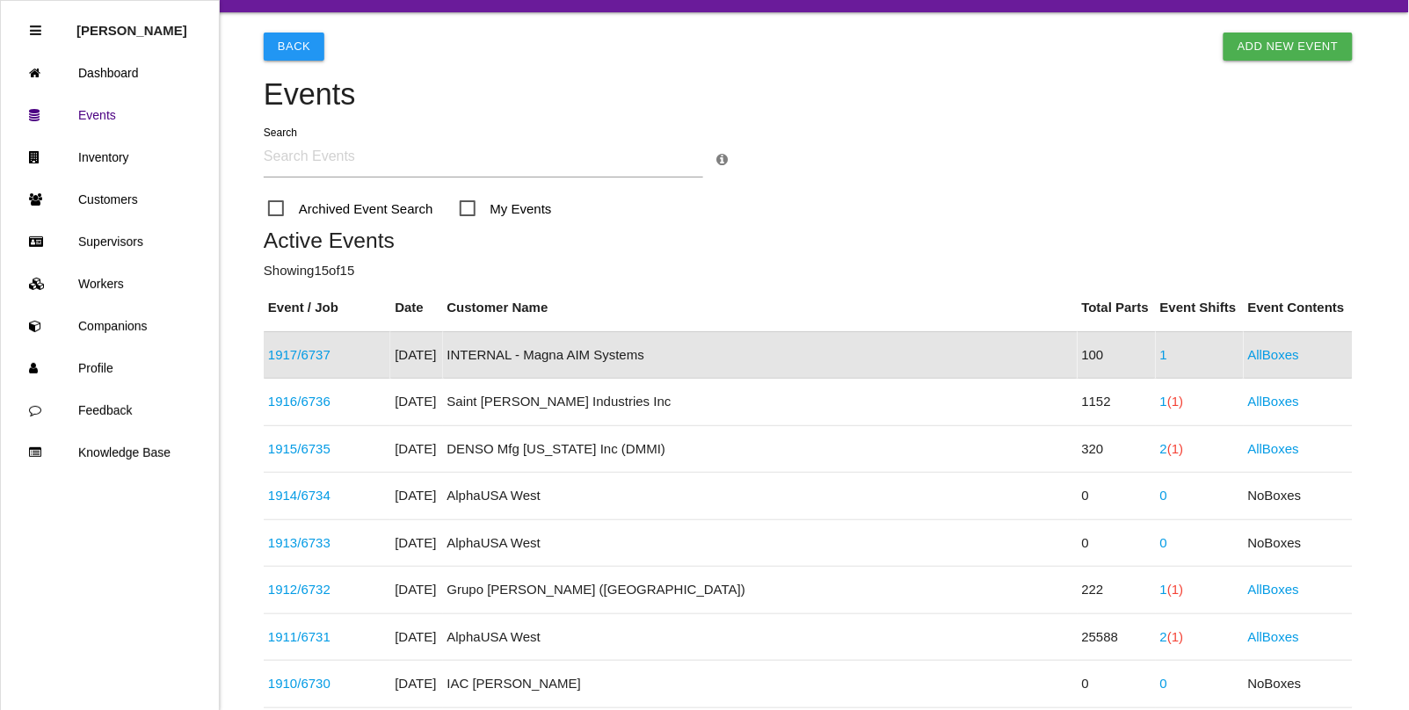
click at [315, 356] on link "1917 / 6737" at bounding box center [299, 354] width 62 height 15
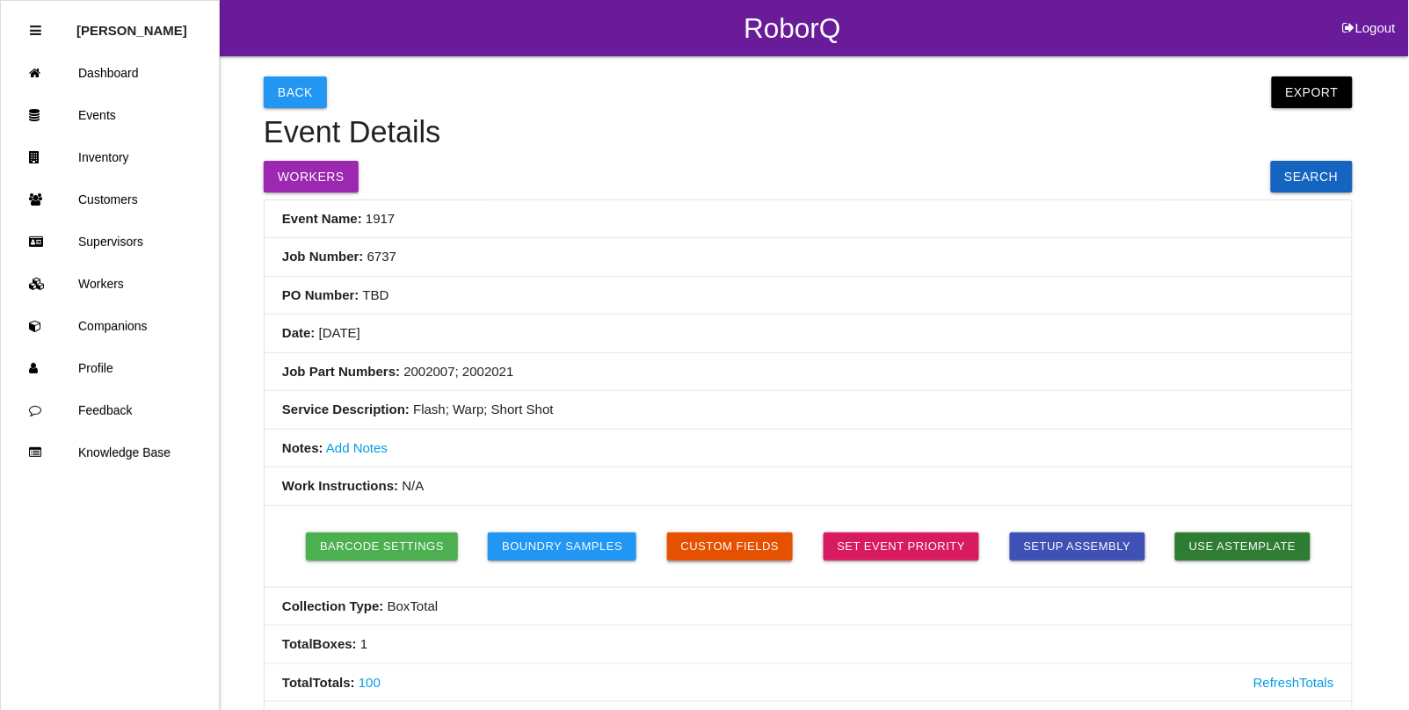
click at [726, 542] on button "Custom Fields" at bounding box center [730, 547] width 127 height 28
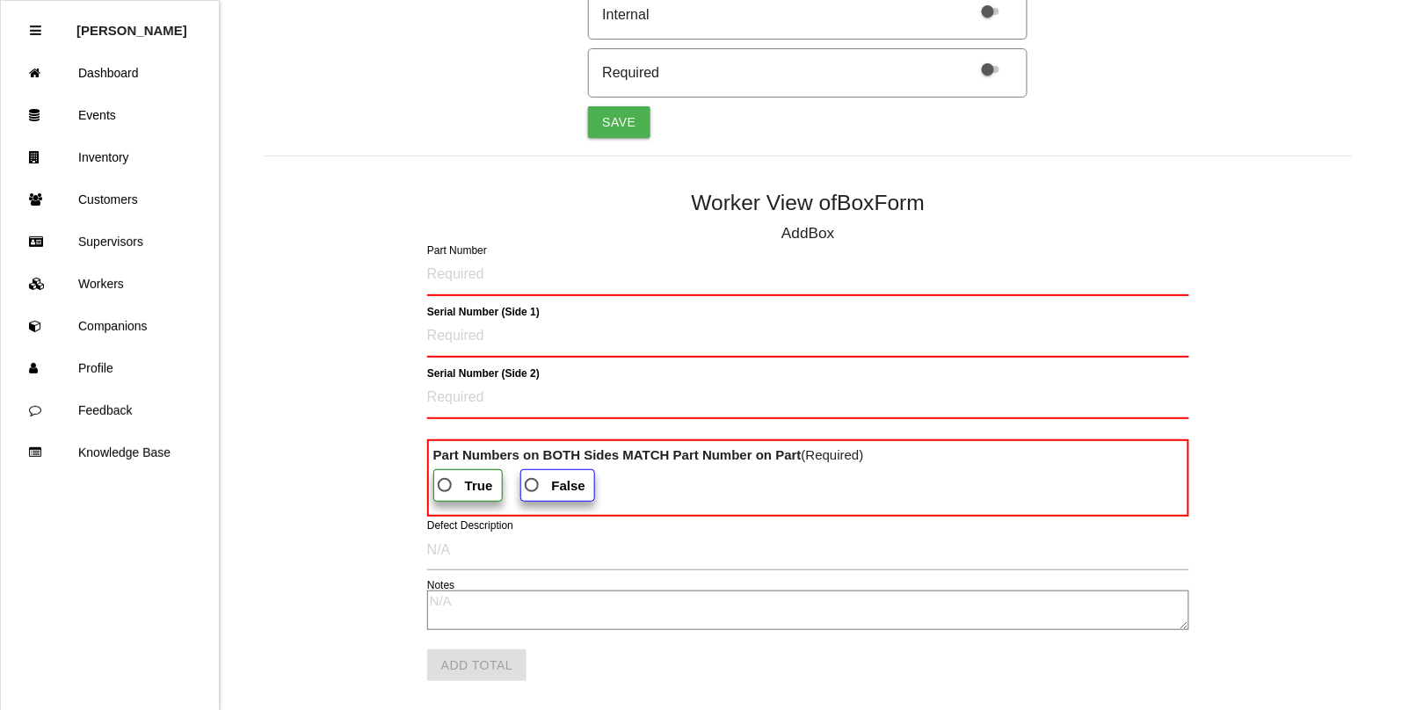
scroll to position [758, 0]
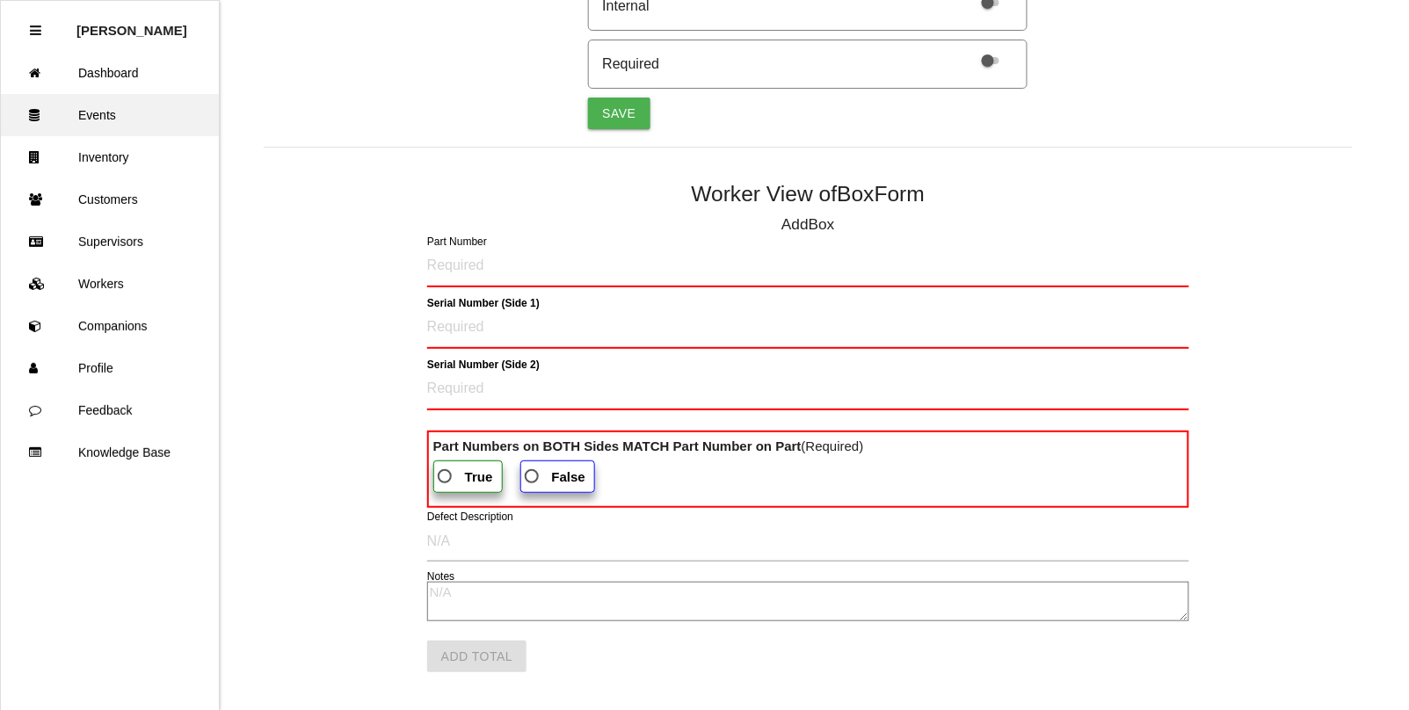
click at [95, 119] on link "Events" at bounding box center [110, 115] width 218 height 42
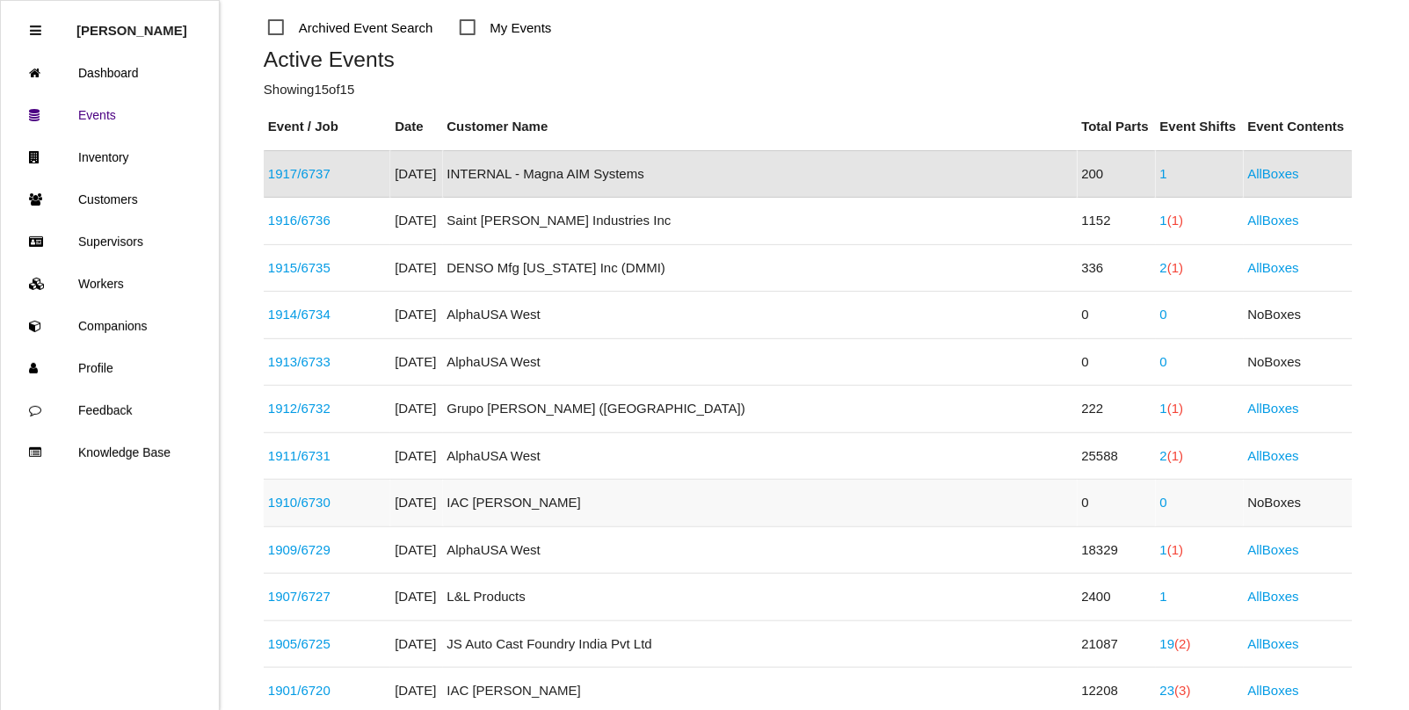
scroll to position [264, 0]
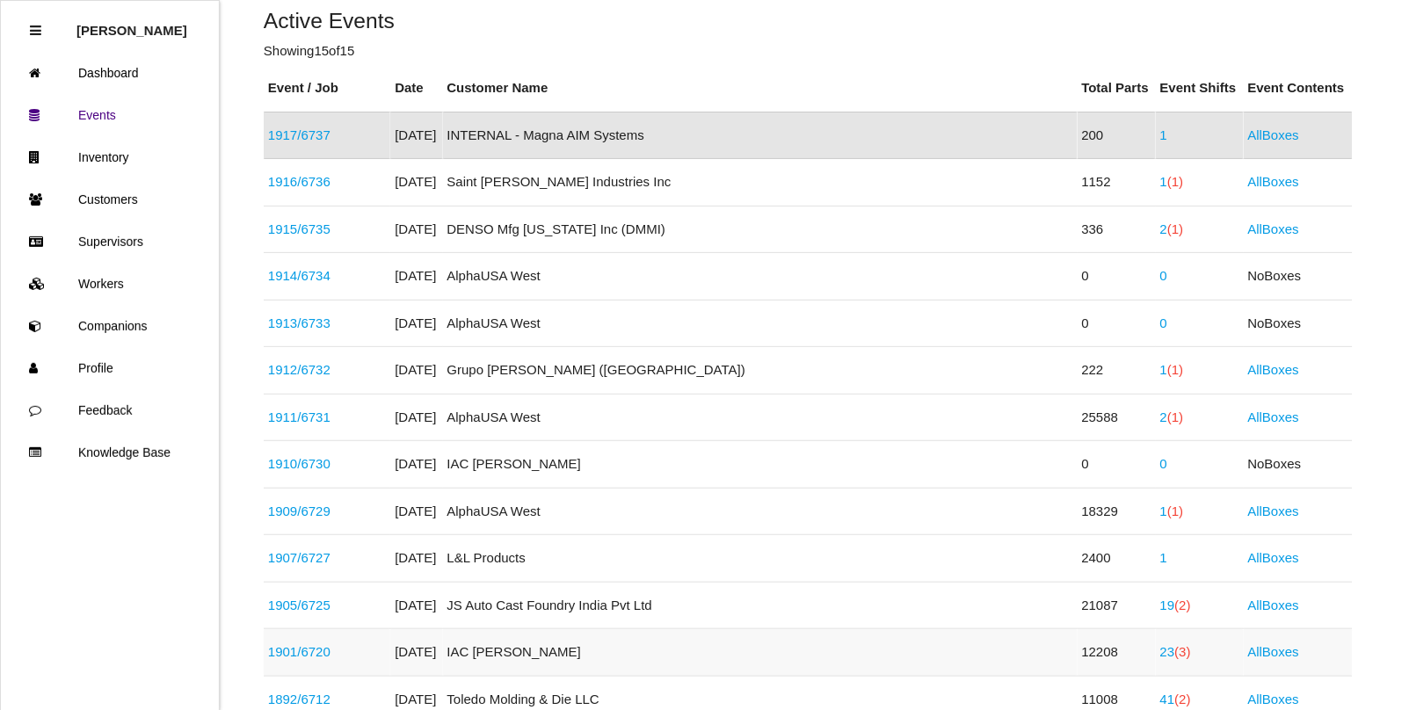
click at [1175, 659] on span "(3)" at bounding box center [1183, 651] width 16 height 15
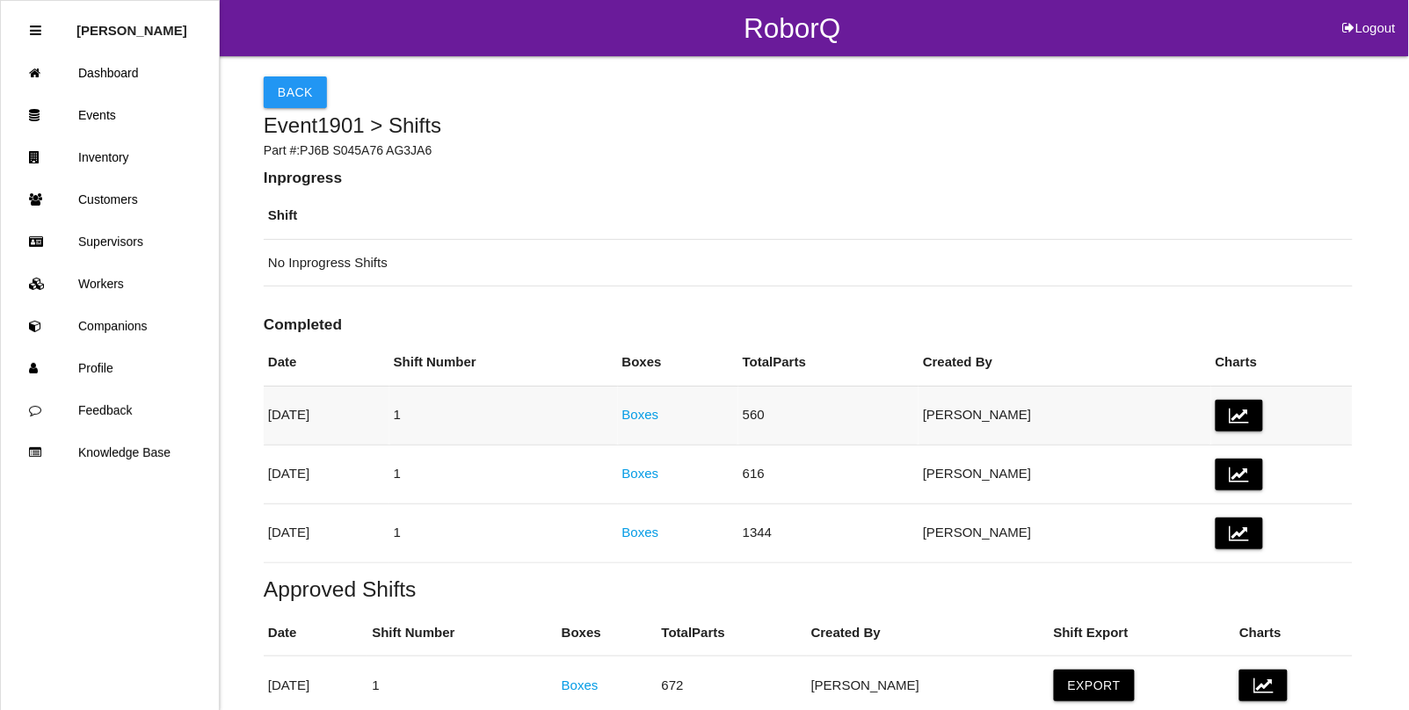
click at [659, 415] on link "Boxes" at bounding box center [640, 414] width 37 height 15
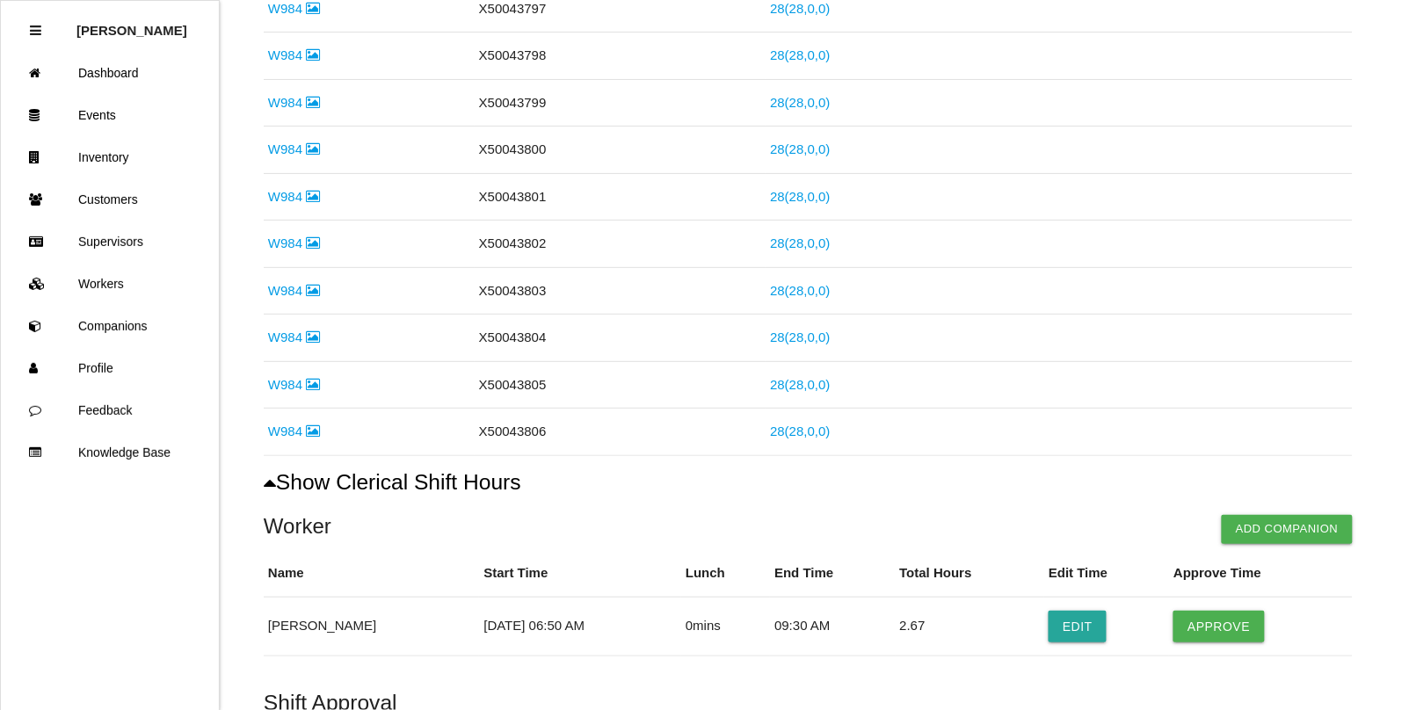
scroll to position [879, 0]
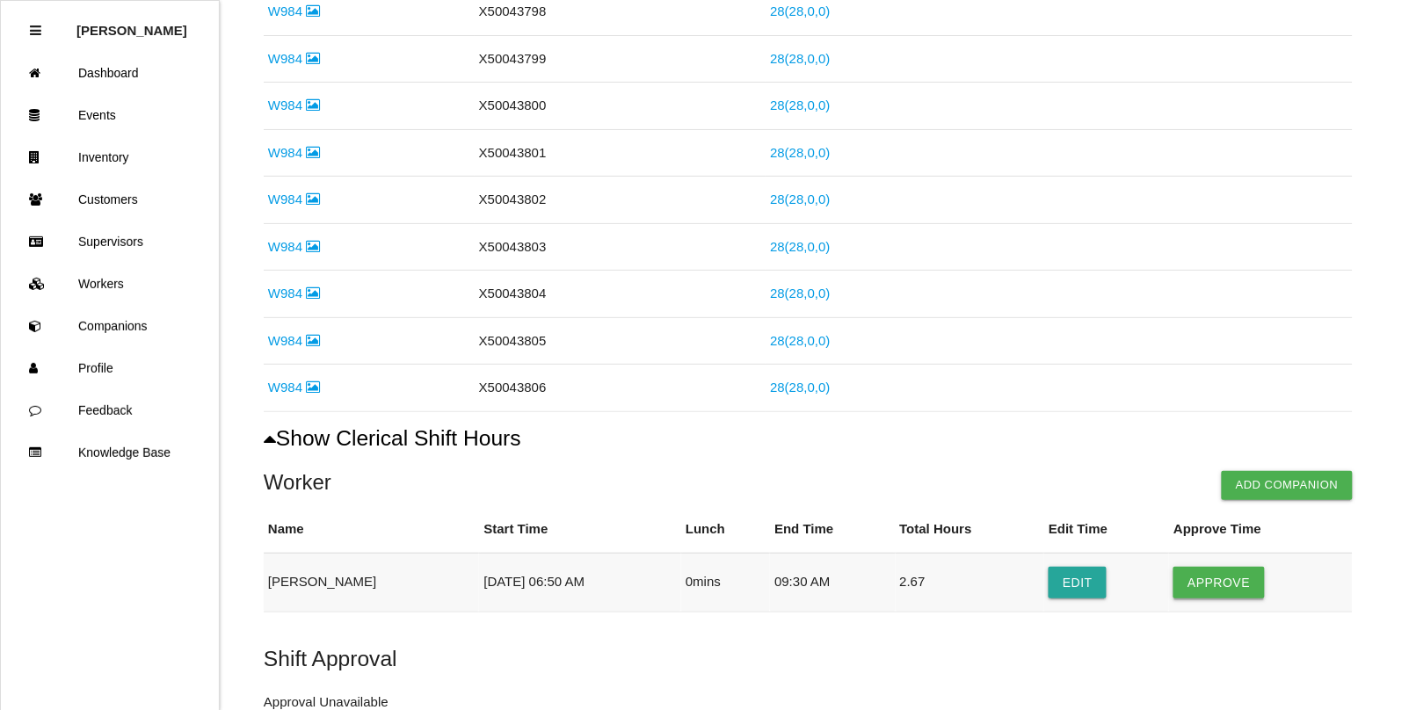
click at [1196, 590] on button "Approve" at bounding box center [1218, 583] width 91 height 32
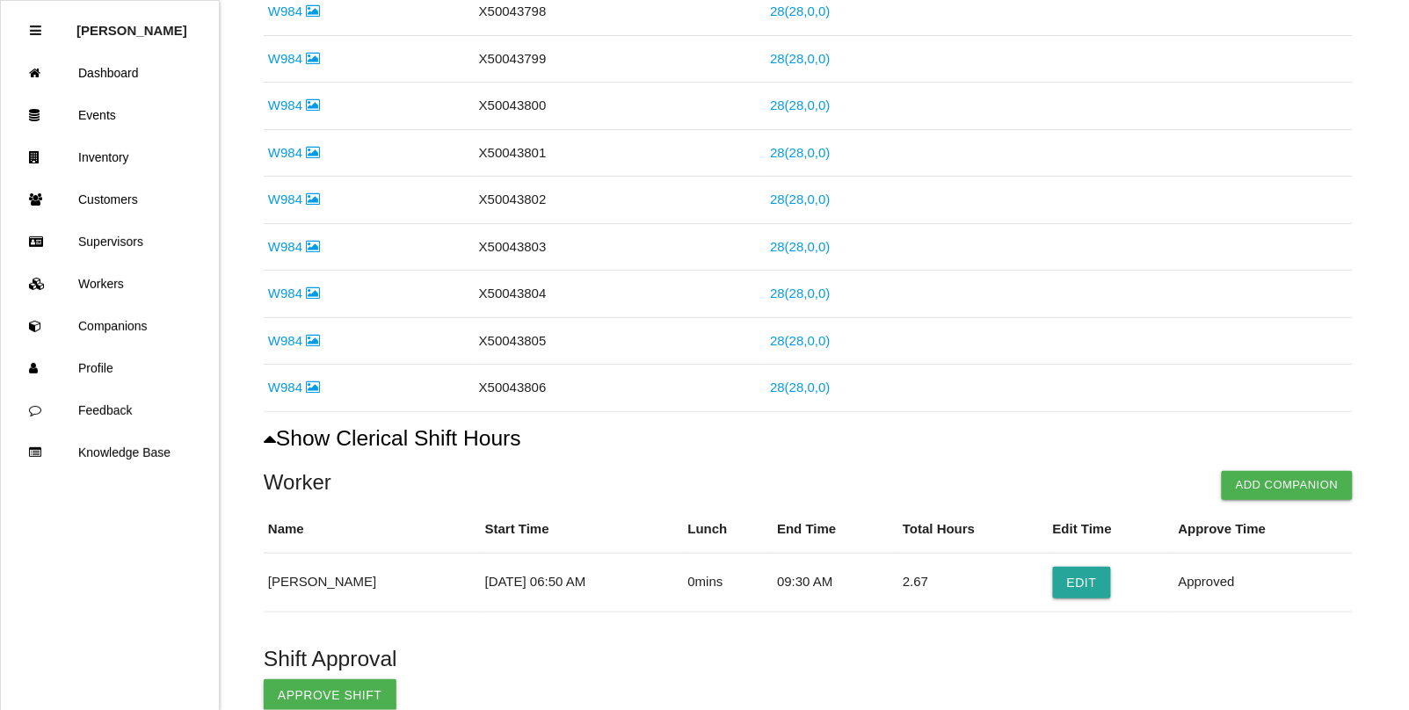
click at [335, 696] on button "Approve Shift" at bounding box center [330, 695] width 133 height 32
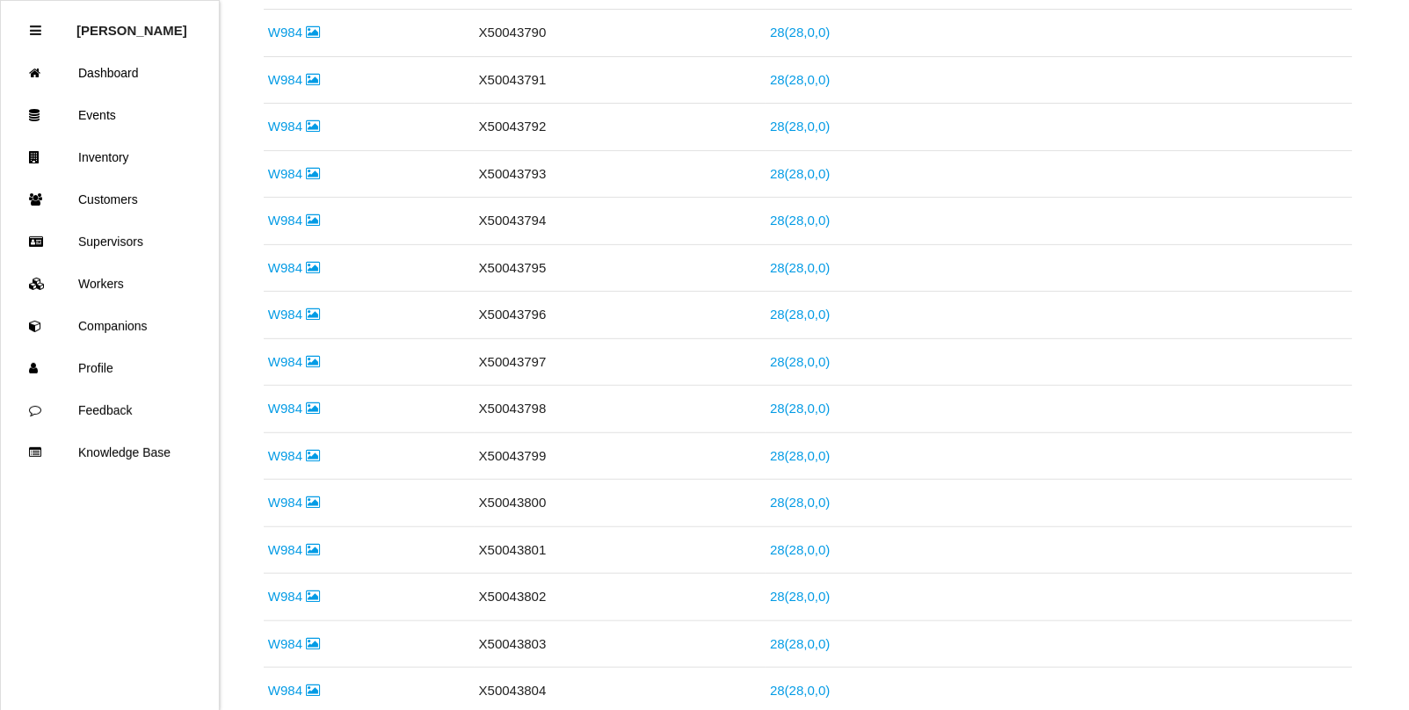
scroll to position [0, 0]
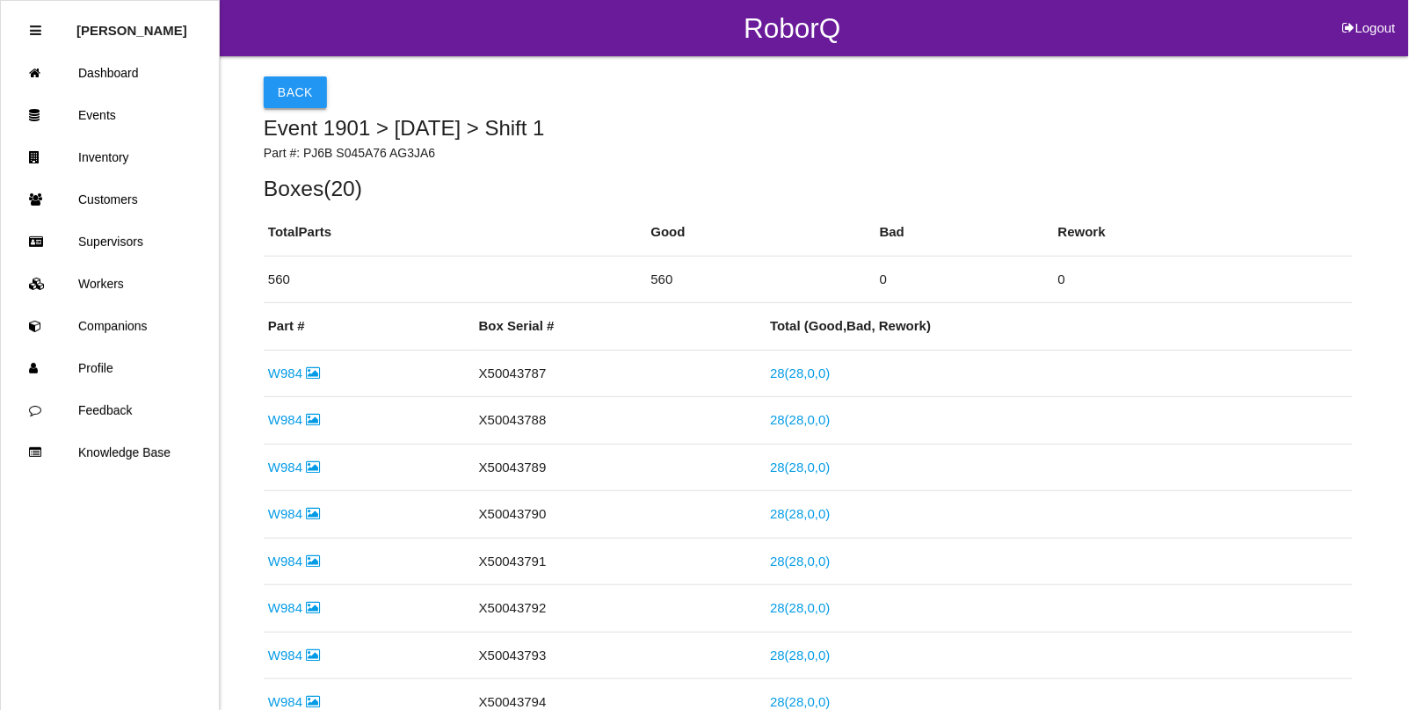
click at [287, 97] on button "Back" at bounding box center [295, 92] width 63 height 32
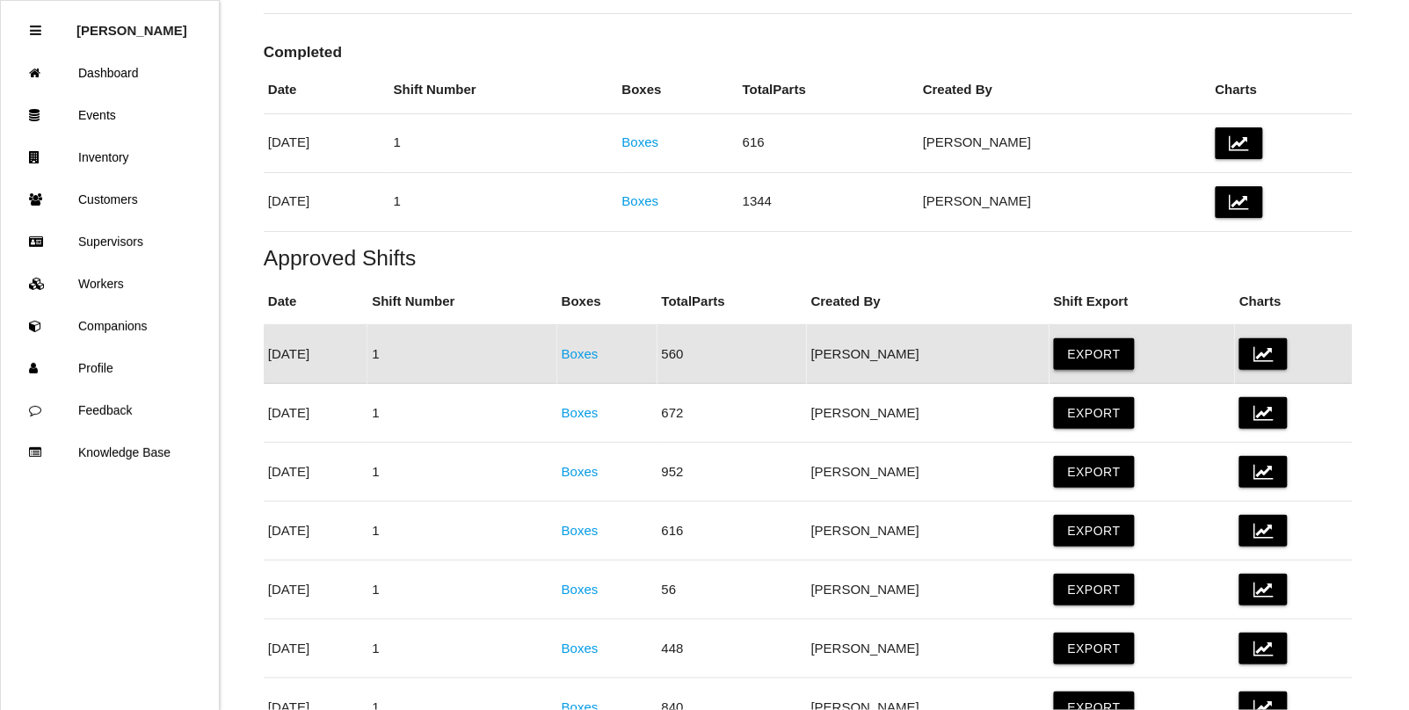
click at [1086, 352] on button "Export" at bounding box center [1094, 354] width 81 height 32
